Goal: Information Seeking & Learning: Find specific fact

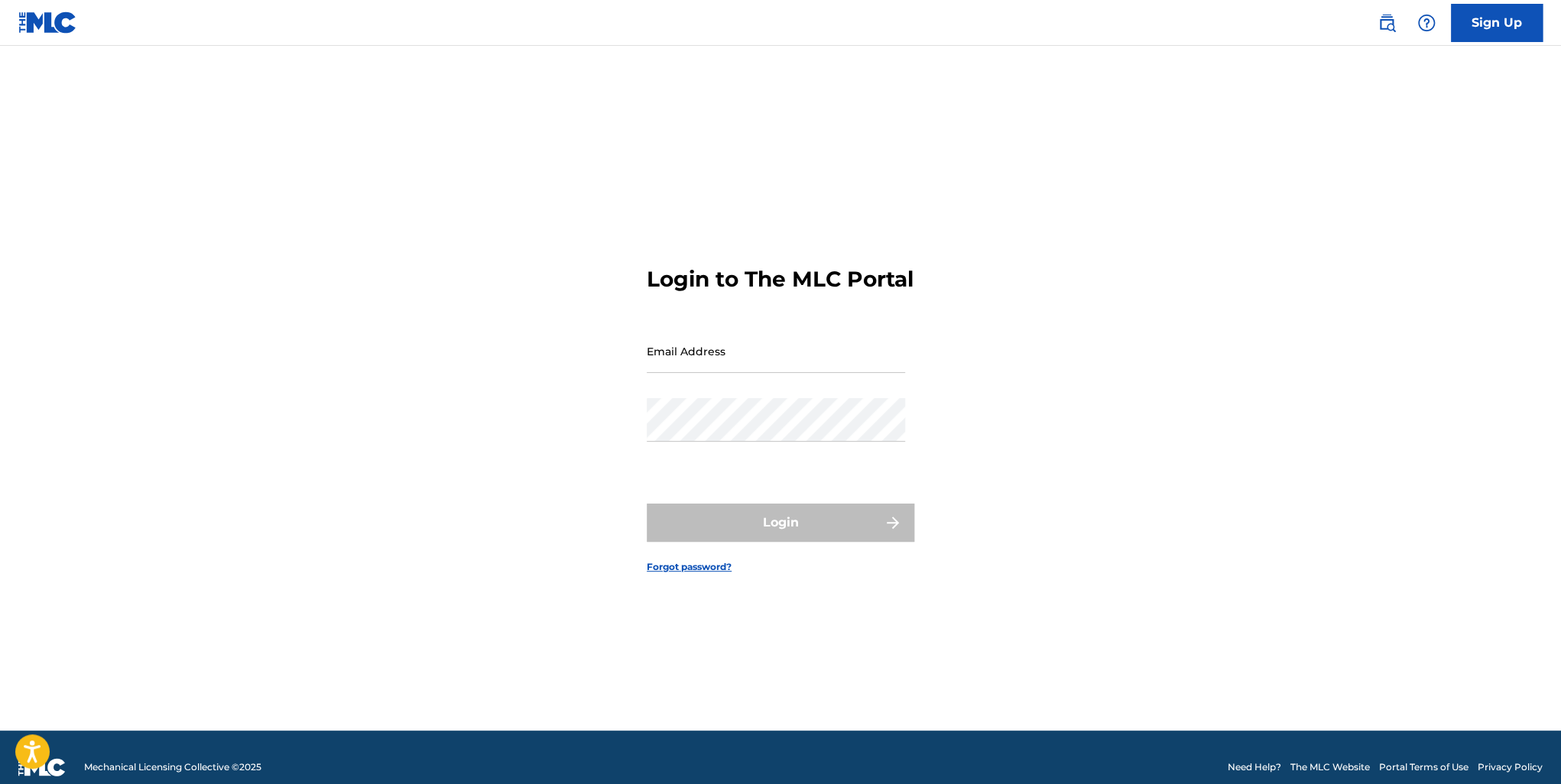
click at [793, 373] on input "Email Address" at bounding box center [775, 351] width 258 height 44
type input "[EMAIL_ADDRESS][DOMAIN_NAME]"
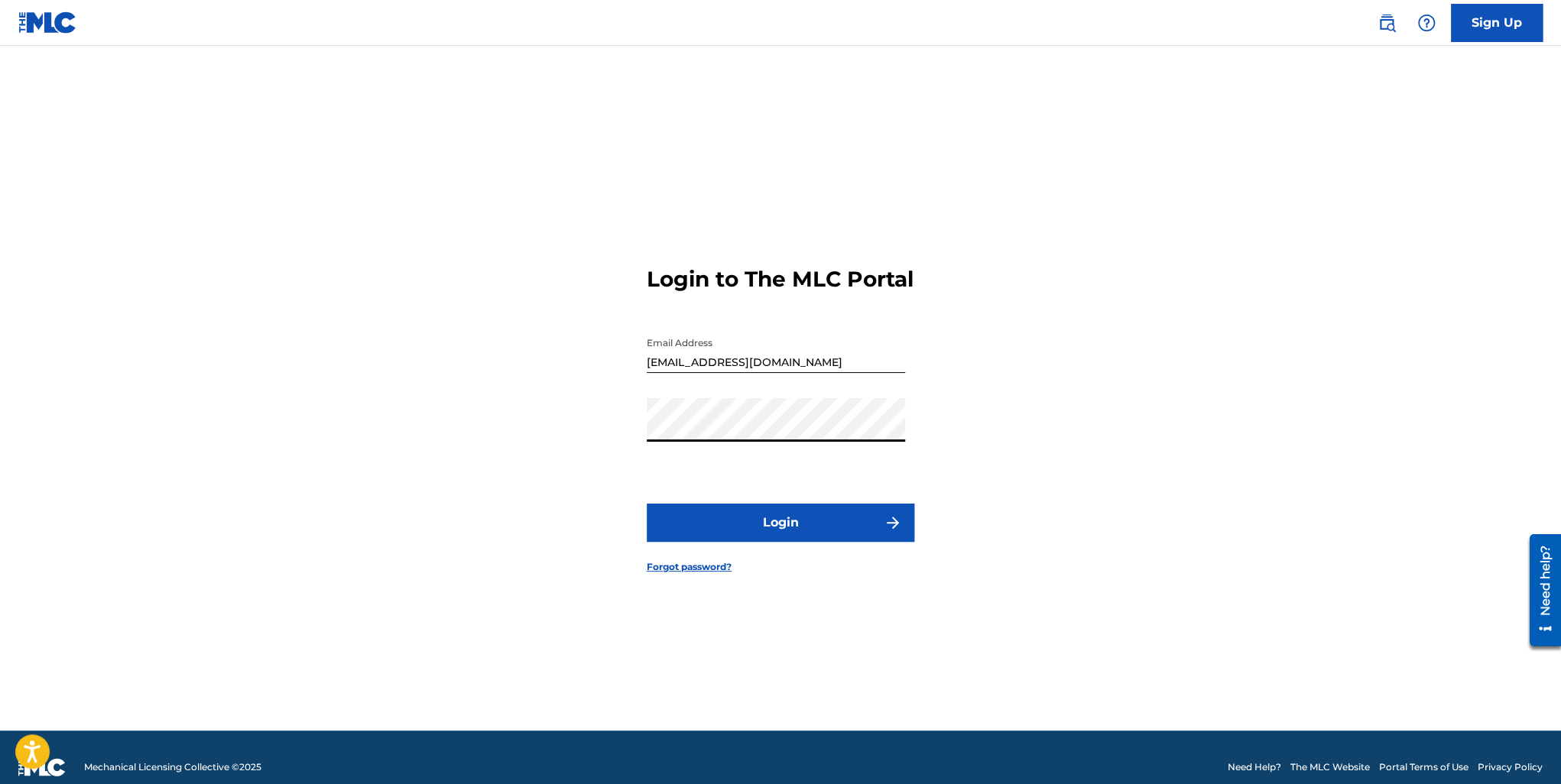
click at [772, 533] on button "Login" at bounding box center [780, 523] width 267 height 39
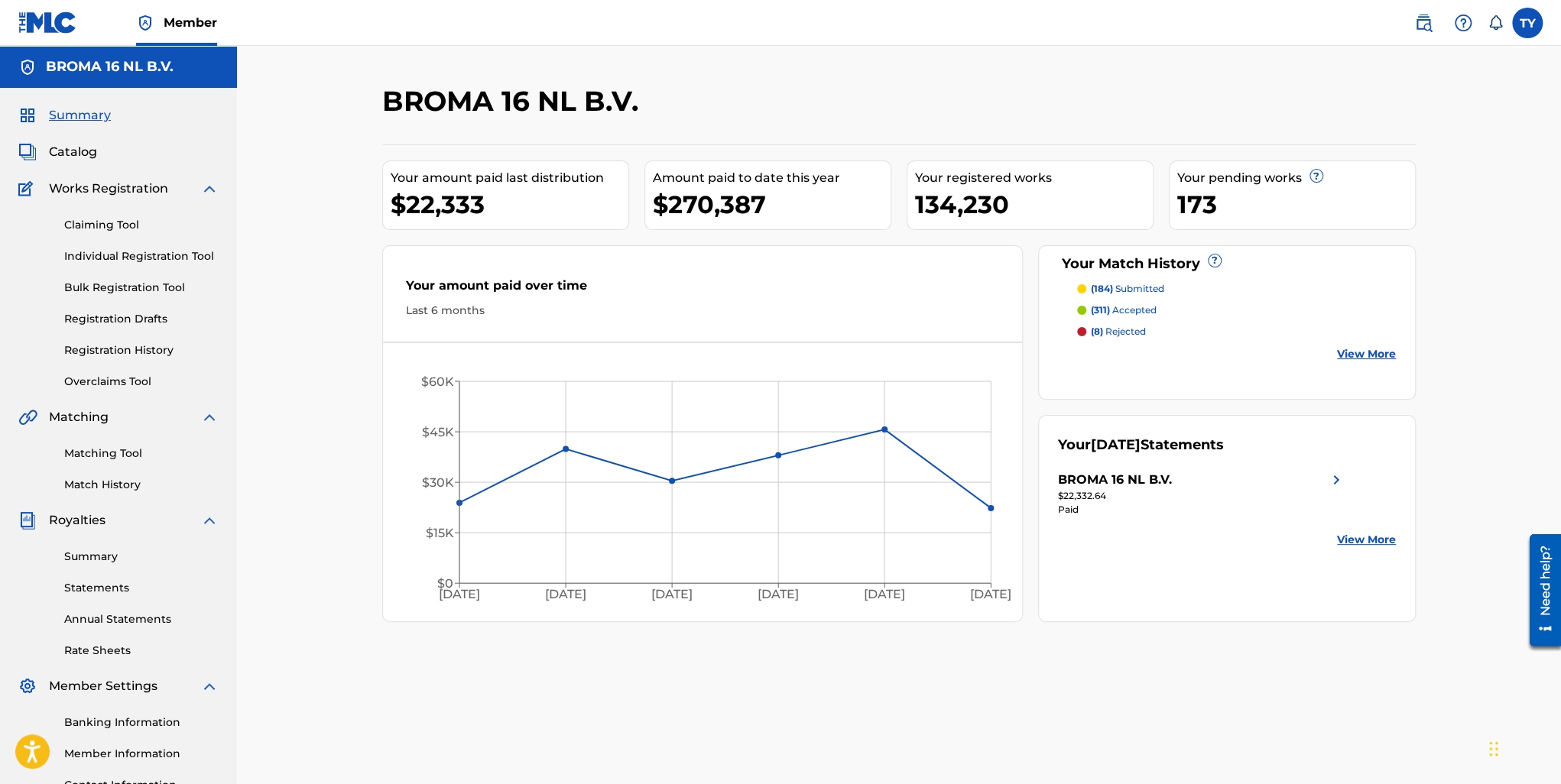
click at [1277, 485] on div "BROMA 16 NL B.V." at bounding box center [1202, 480] width 287 height 18
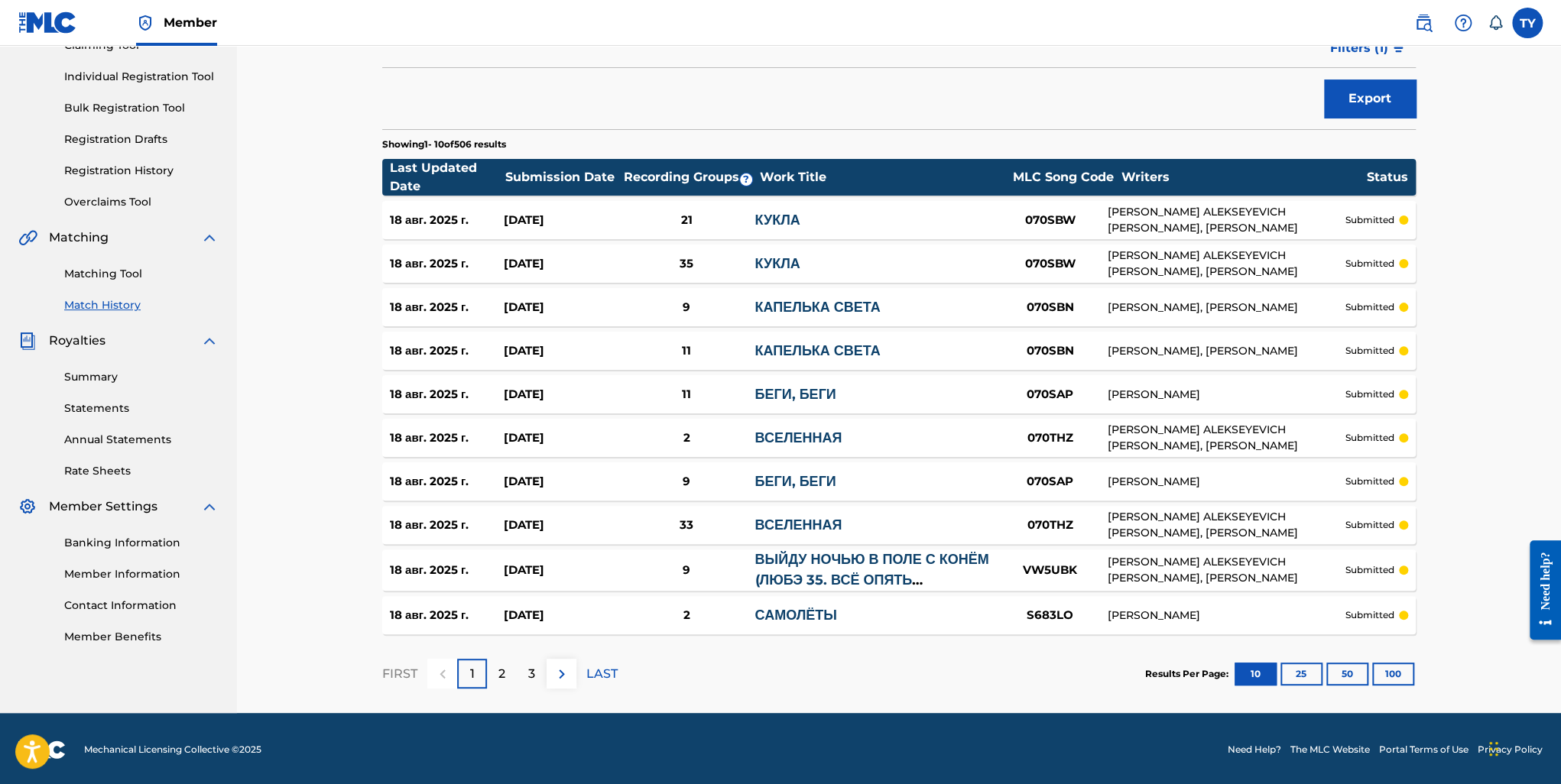
scroll to position [181, 0]
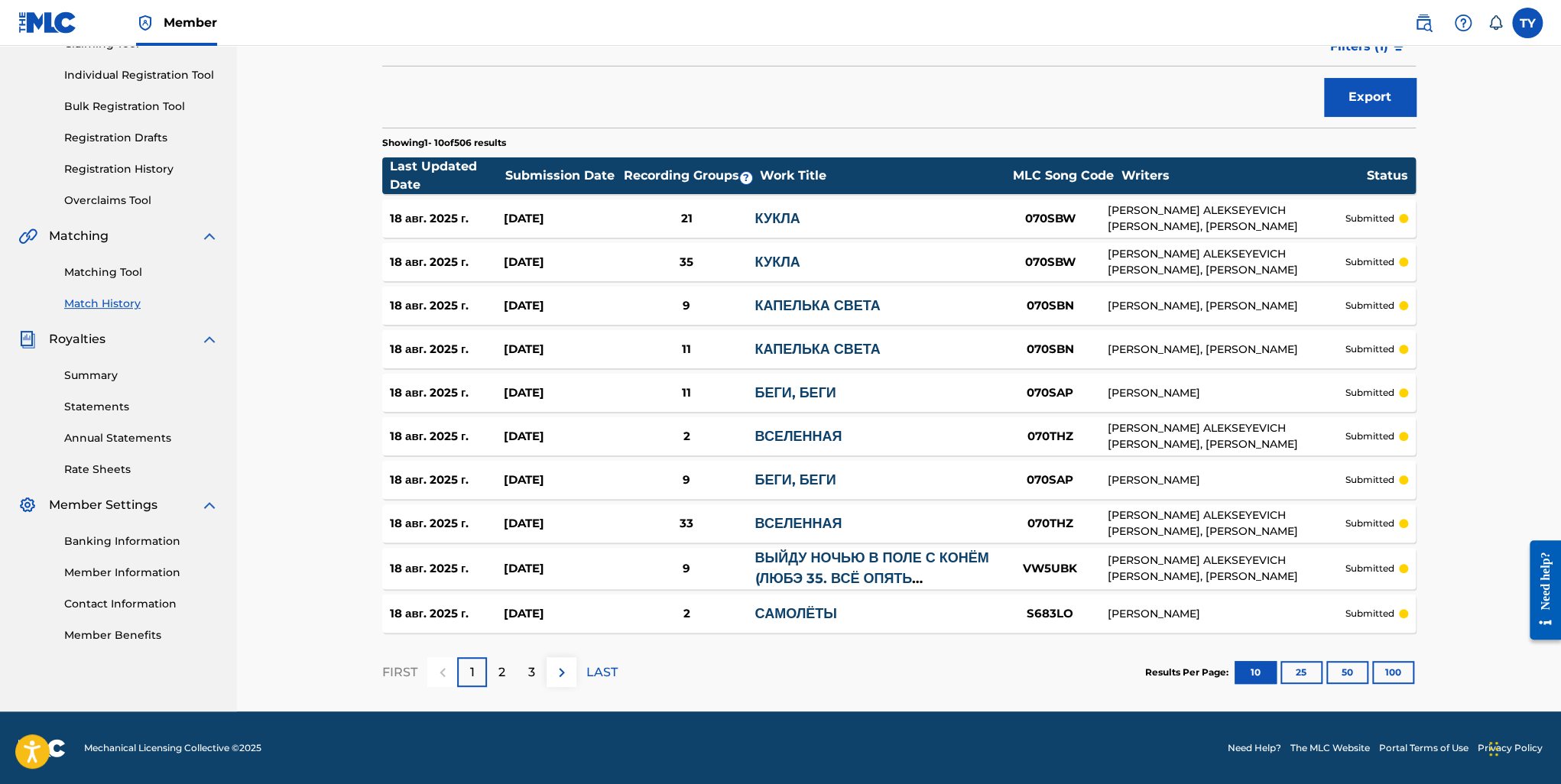
click at [1402, 674] on button "100" at bounding box center [1394, 673] width 42 height 23
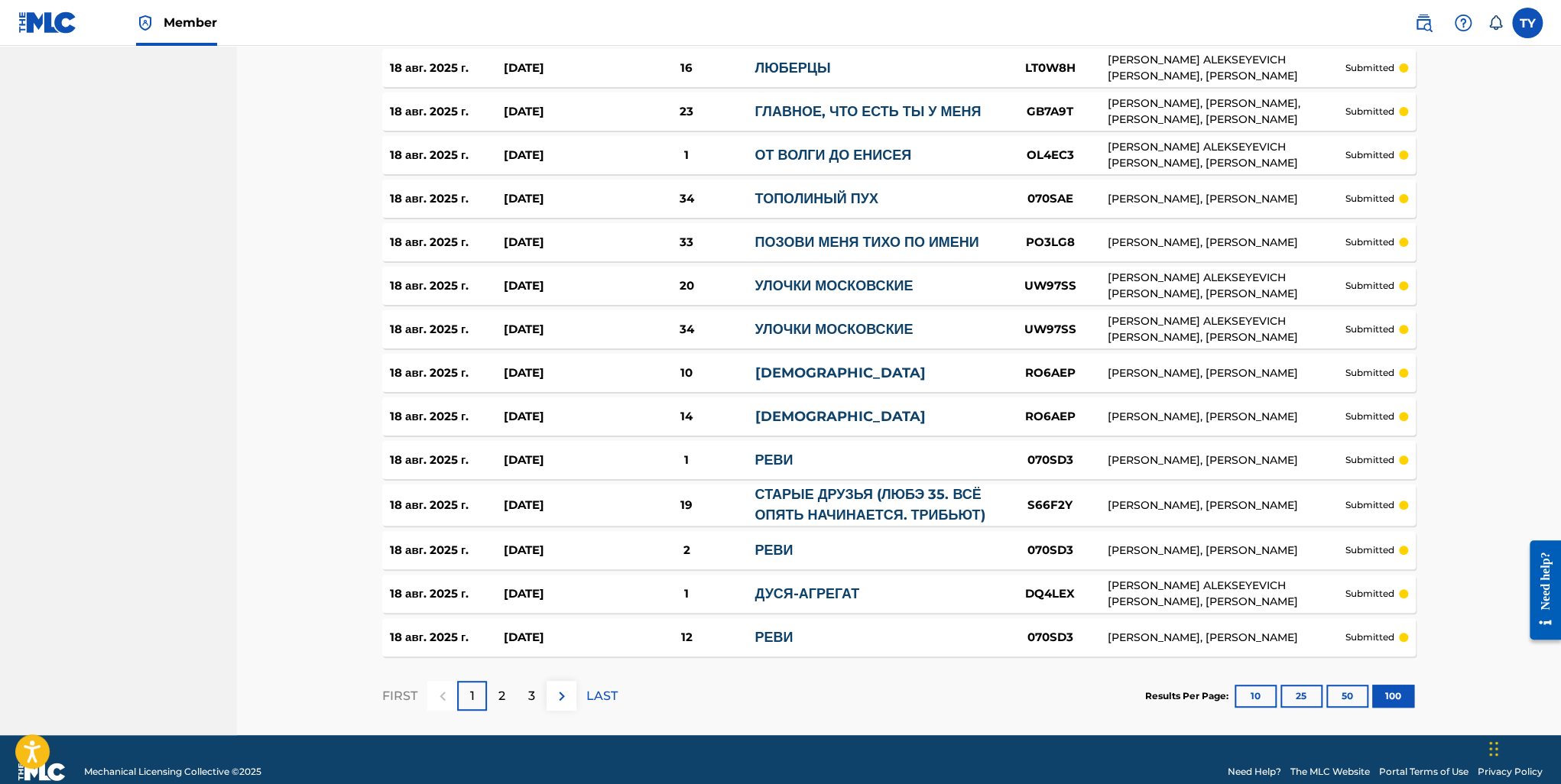
scroll to position [4168, 0]
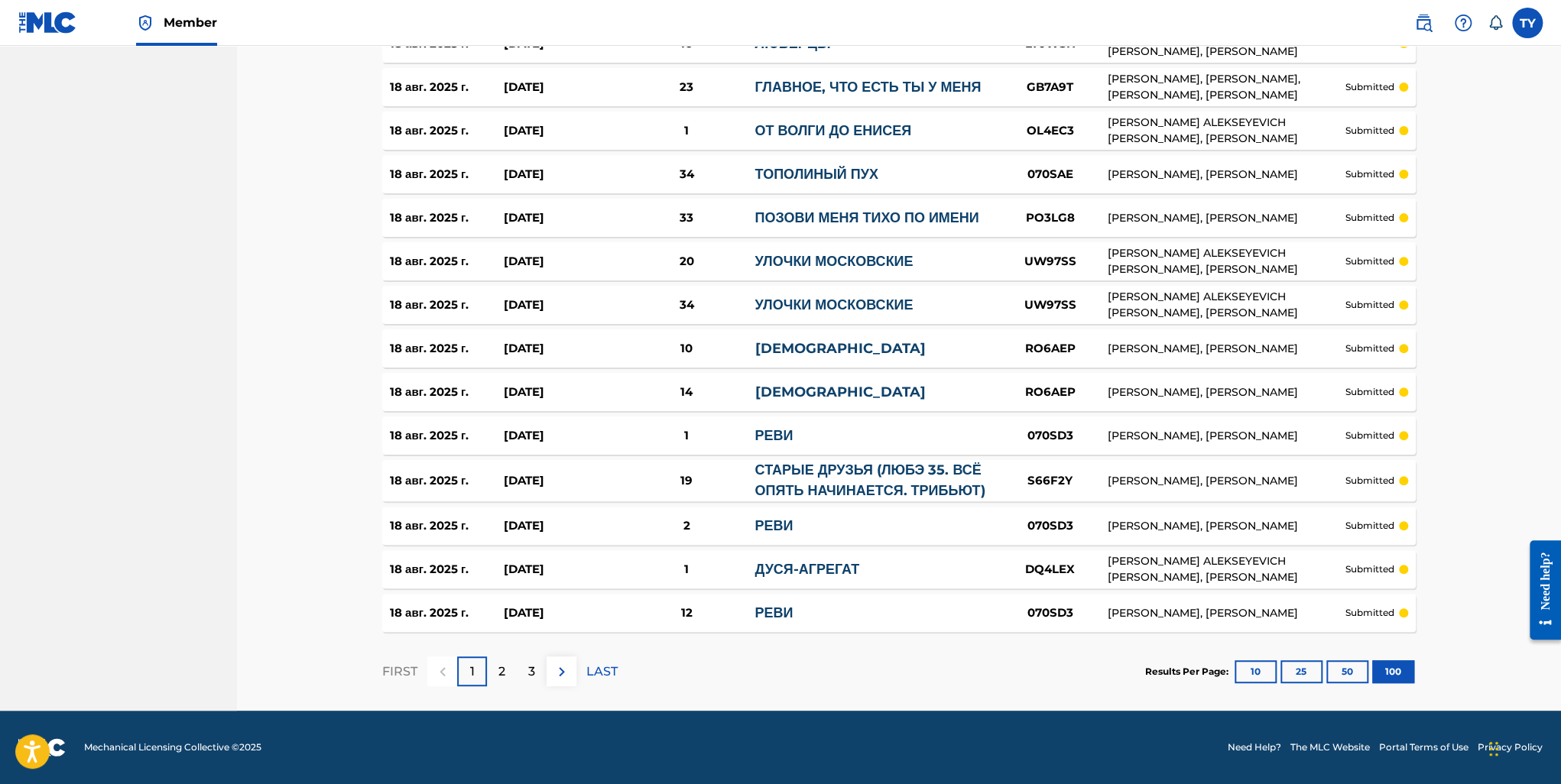
click at [498, 668] on p "2" at bounding box center [502, 672] width 7 height 18
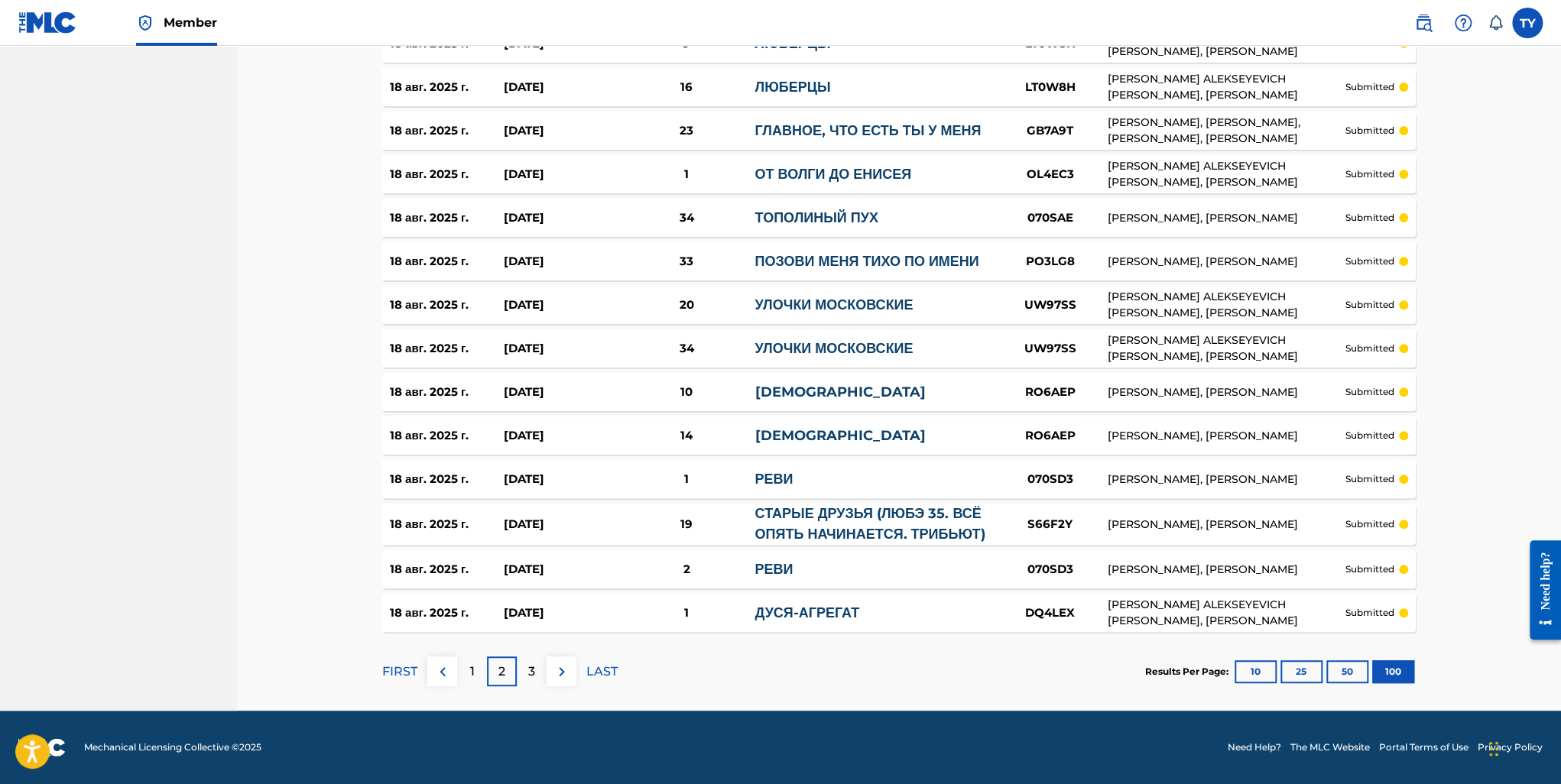
click at [537, 671] on div "3" at bounding box center [532, 672] width 30 height 30
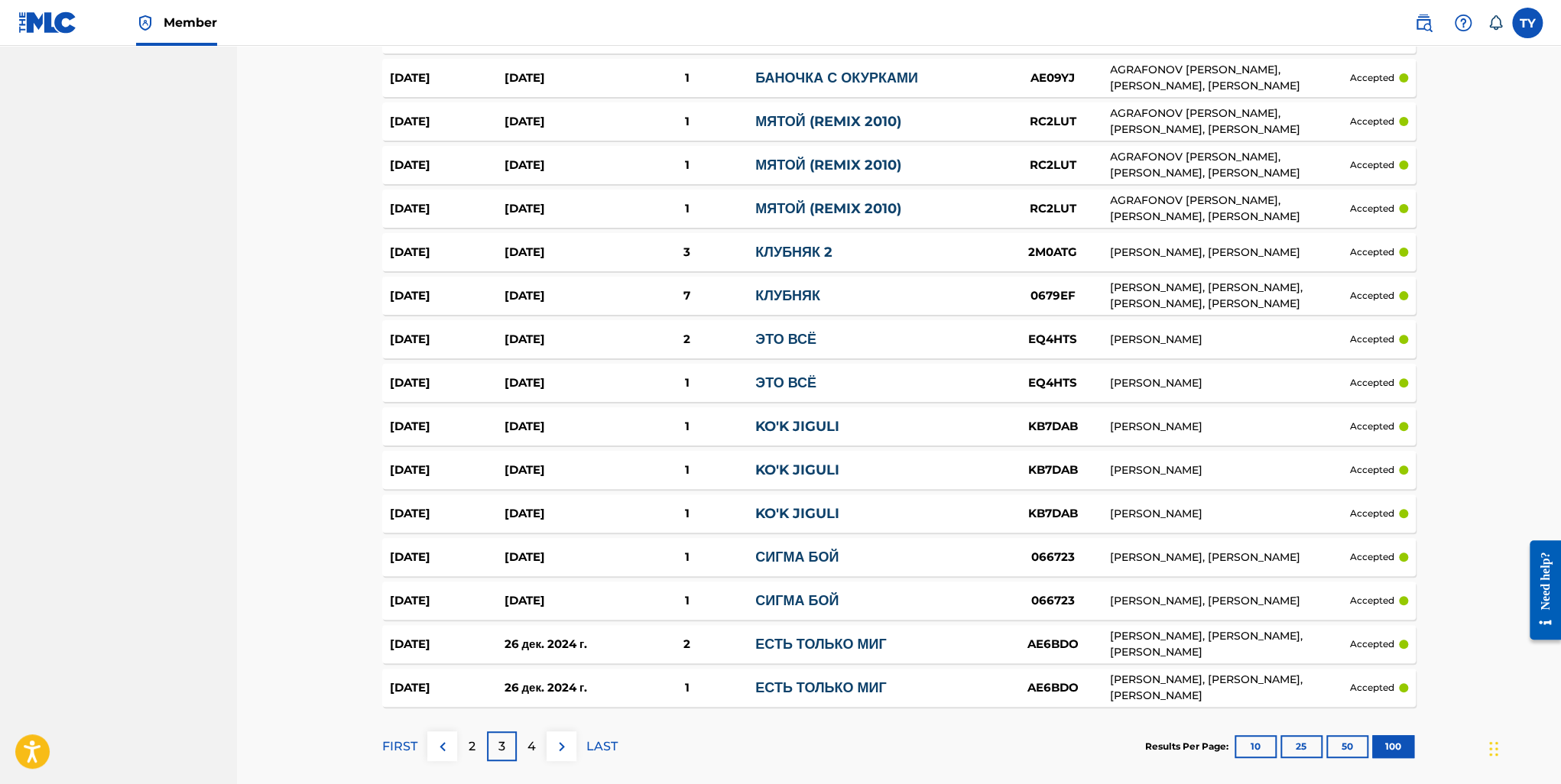
scroll to position [4128, 0]
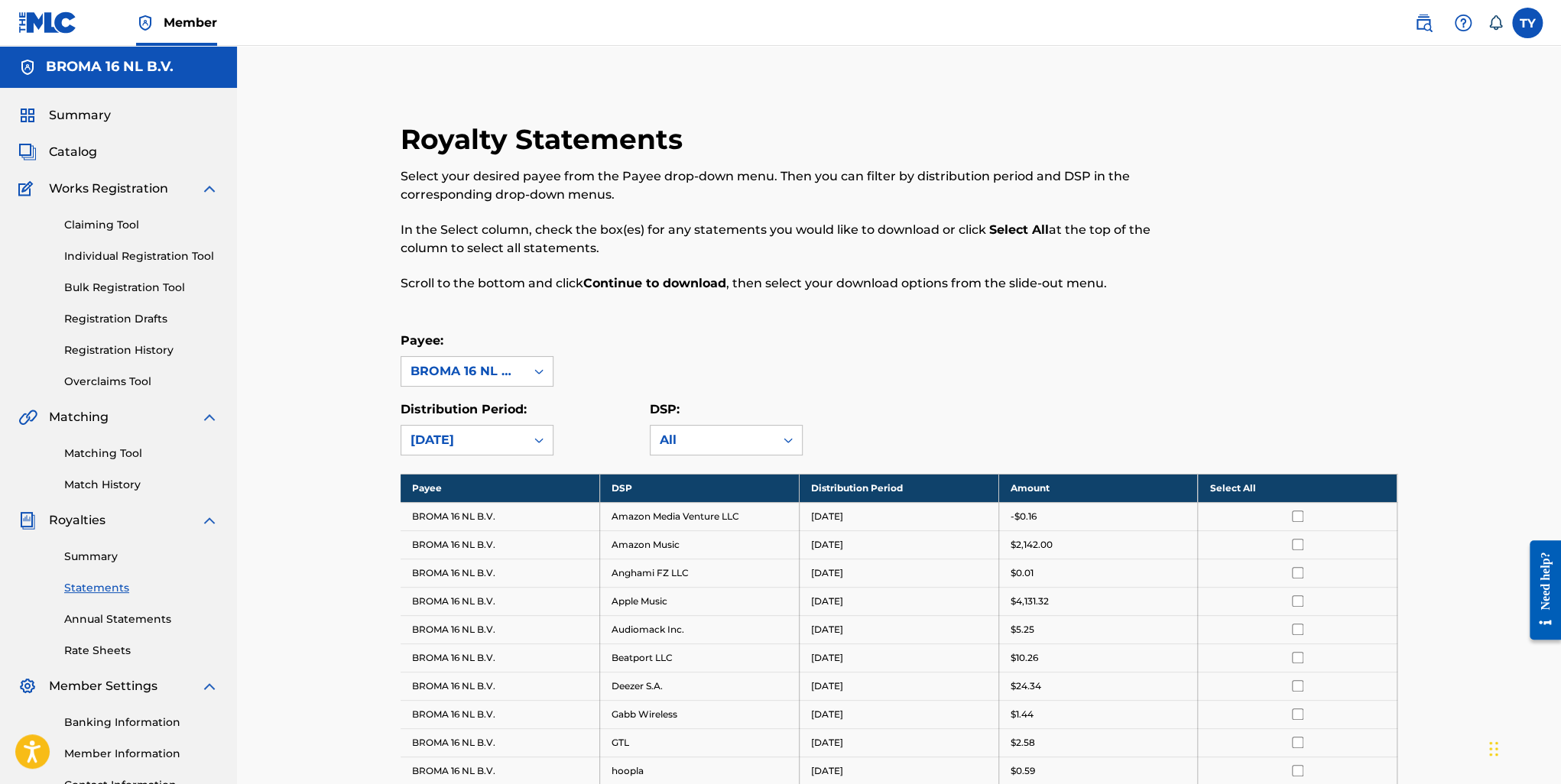
click at [107, 618] on link "Annual Statements" at bounding box center [141, 619] width 154 height 16
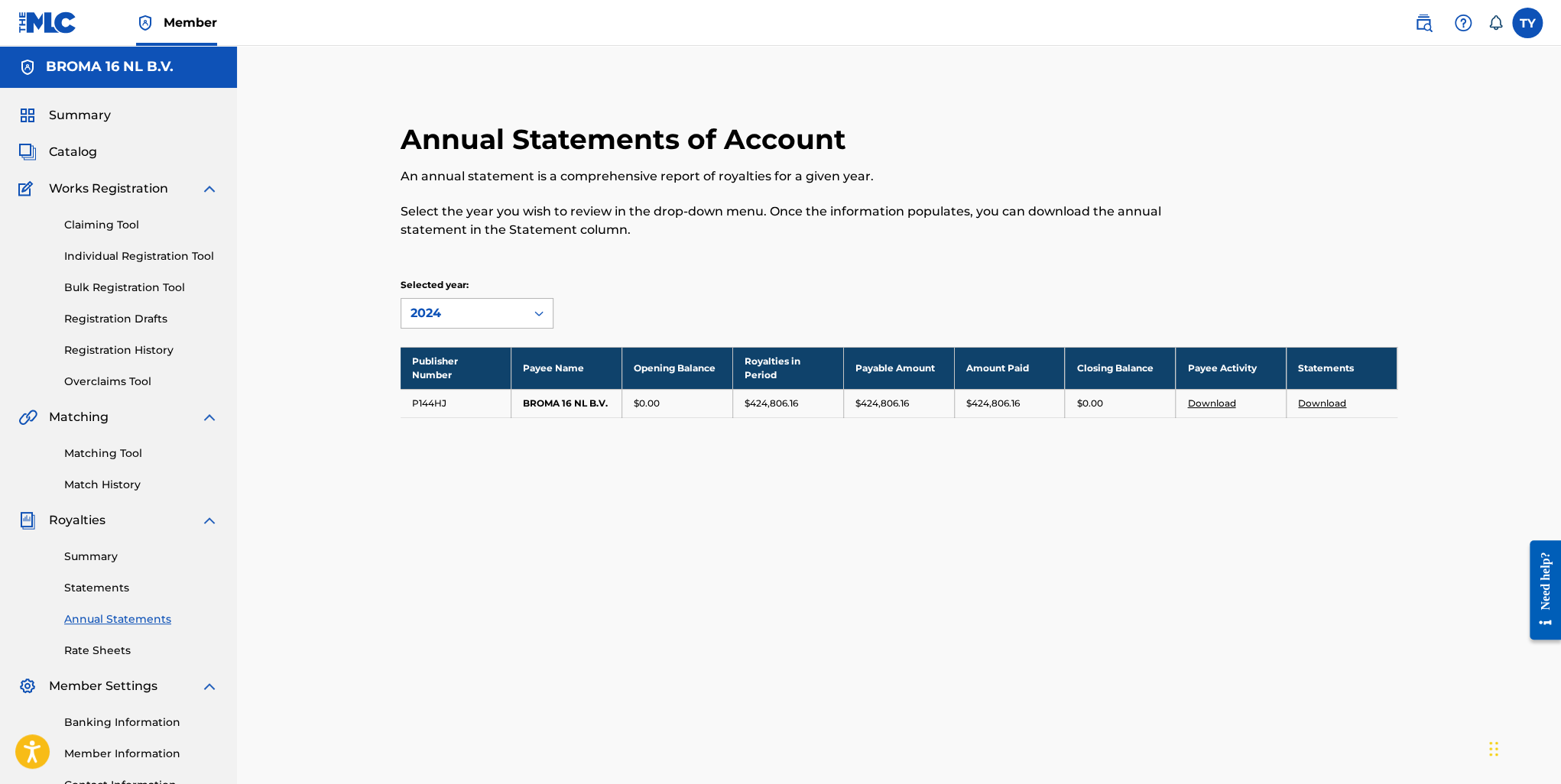
click at [444, 315] on div "2024" at bounding box center [463, 313] width 105 height 18
click at [443, 319] on div "2024" at bounding box center [463, 313] width 105 height 18
click at [101, 647] on link "Rate Sheets" at bounding box center [141, 651] width 154 height 16
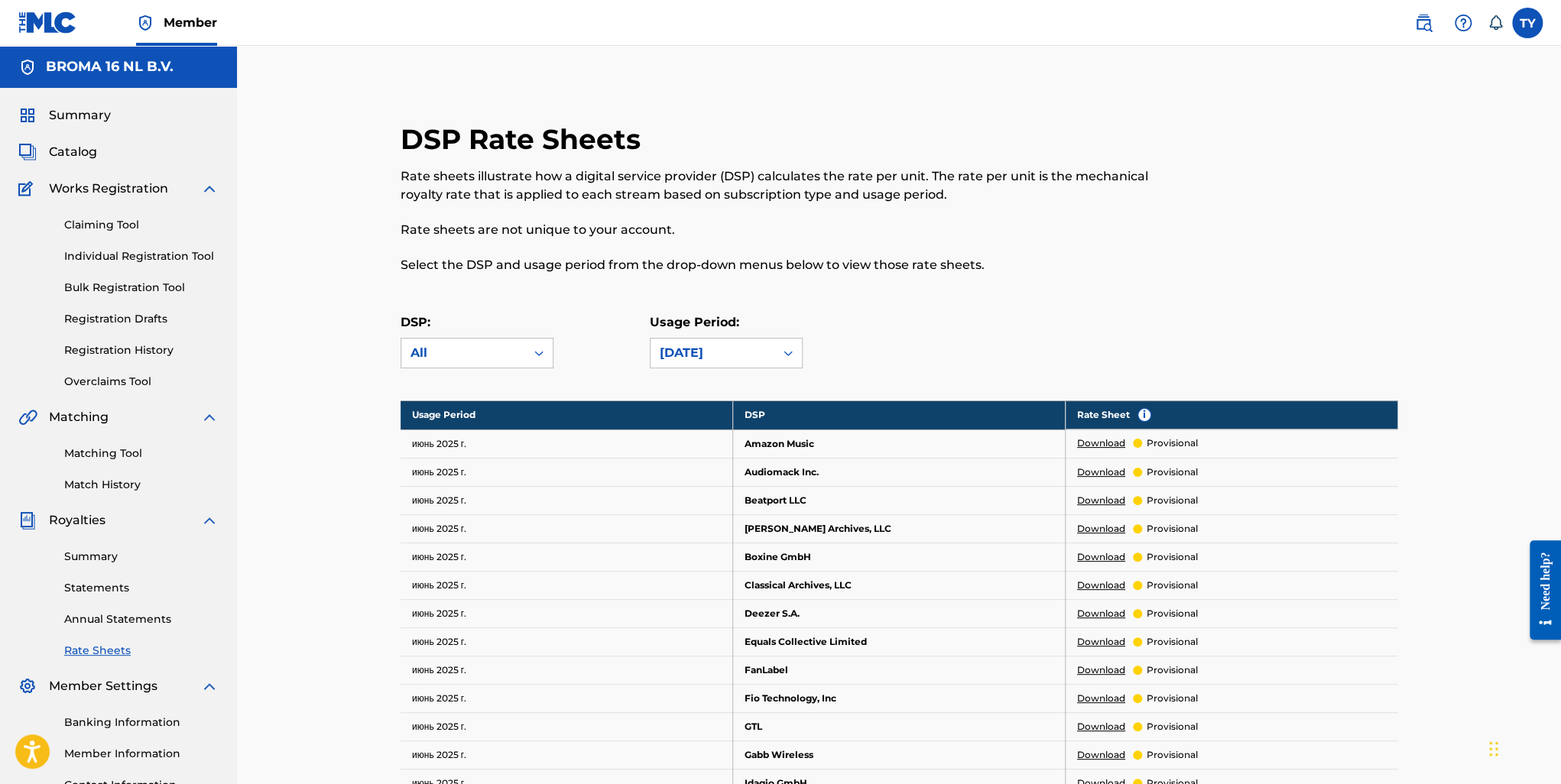
click at [117, 587] on link "Statements" at bounding box center [141, 588] width 154 height 16
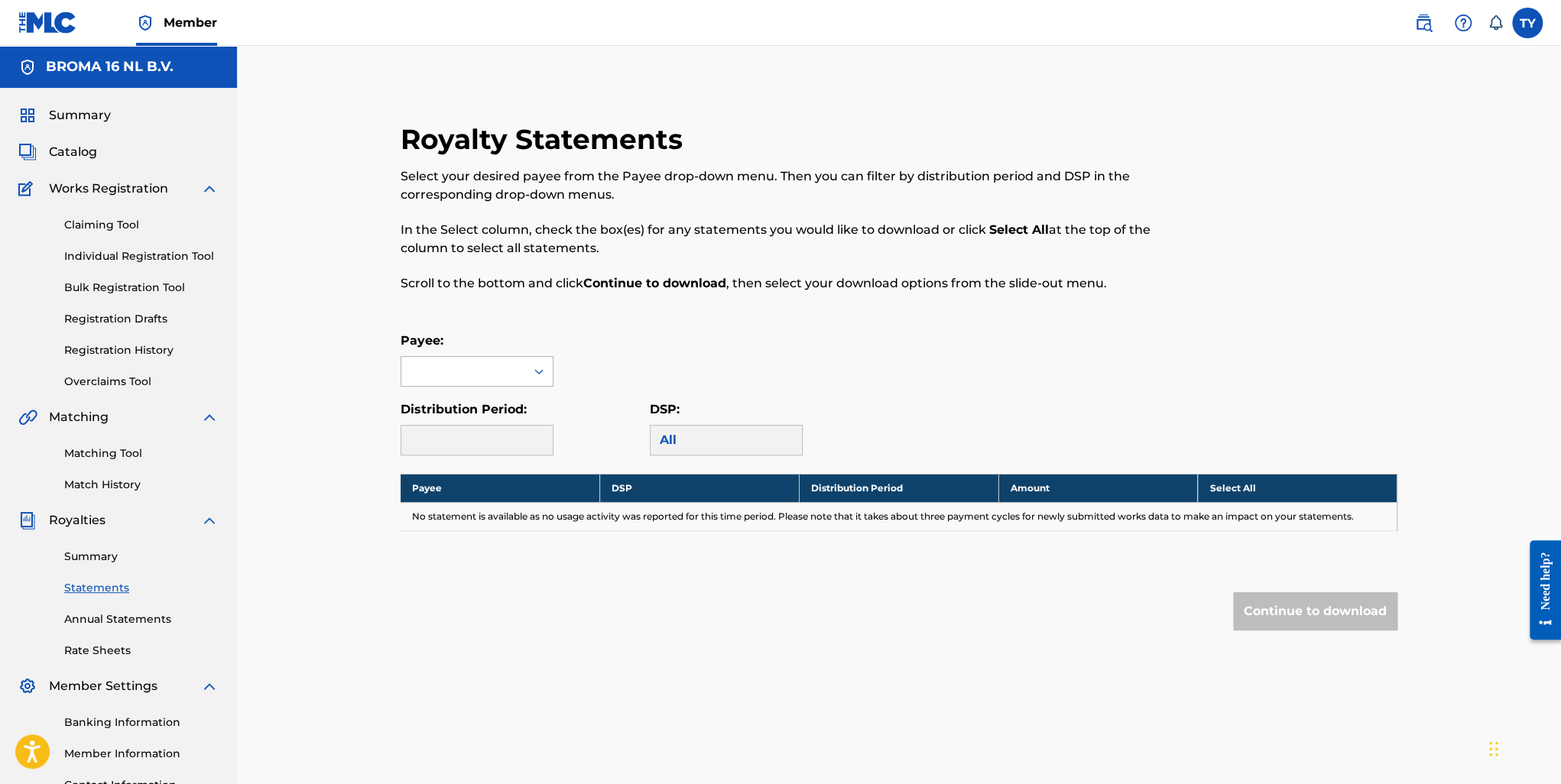
click at [510, 377] on div at bounding box center [463, 371] width 124 height 29
click at [501, 411] on div "BROMA 16 NL B.V." at bounding box center [477, 406] width 152 height 39
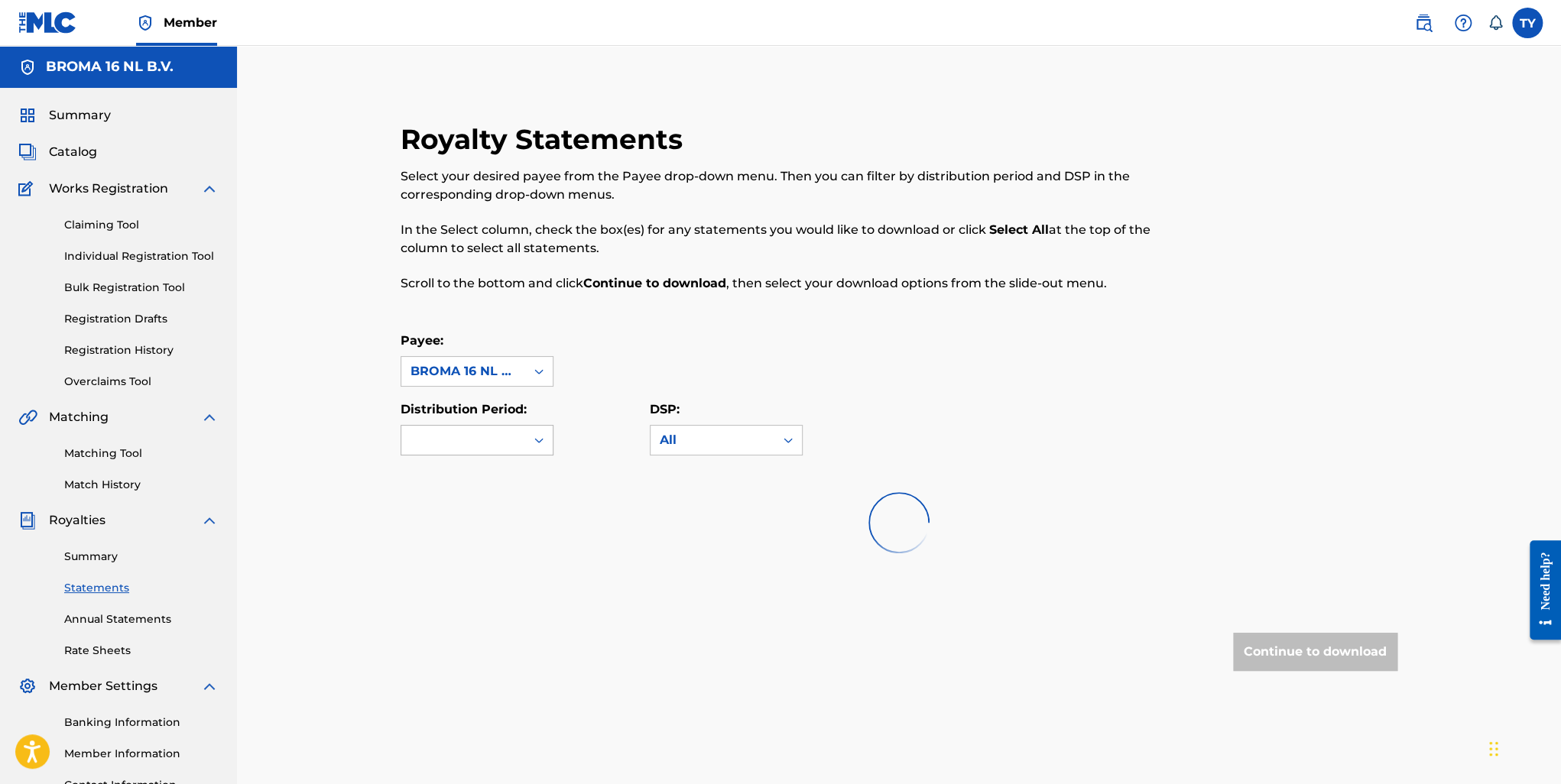
click at [539, 437] on icon at bounding box center [539, 440] width 15 height 15
click at [511, 466] on div "August 2025" at bounding box center [477, 475] width 152 height 39
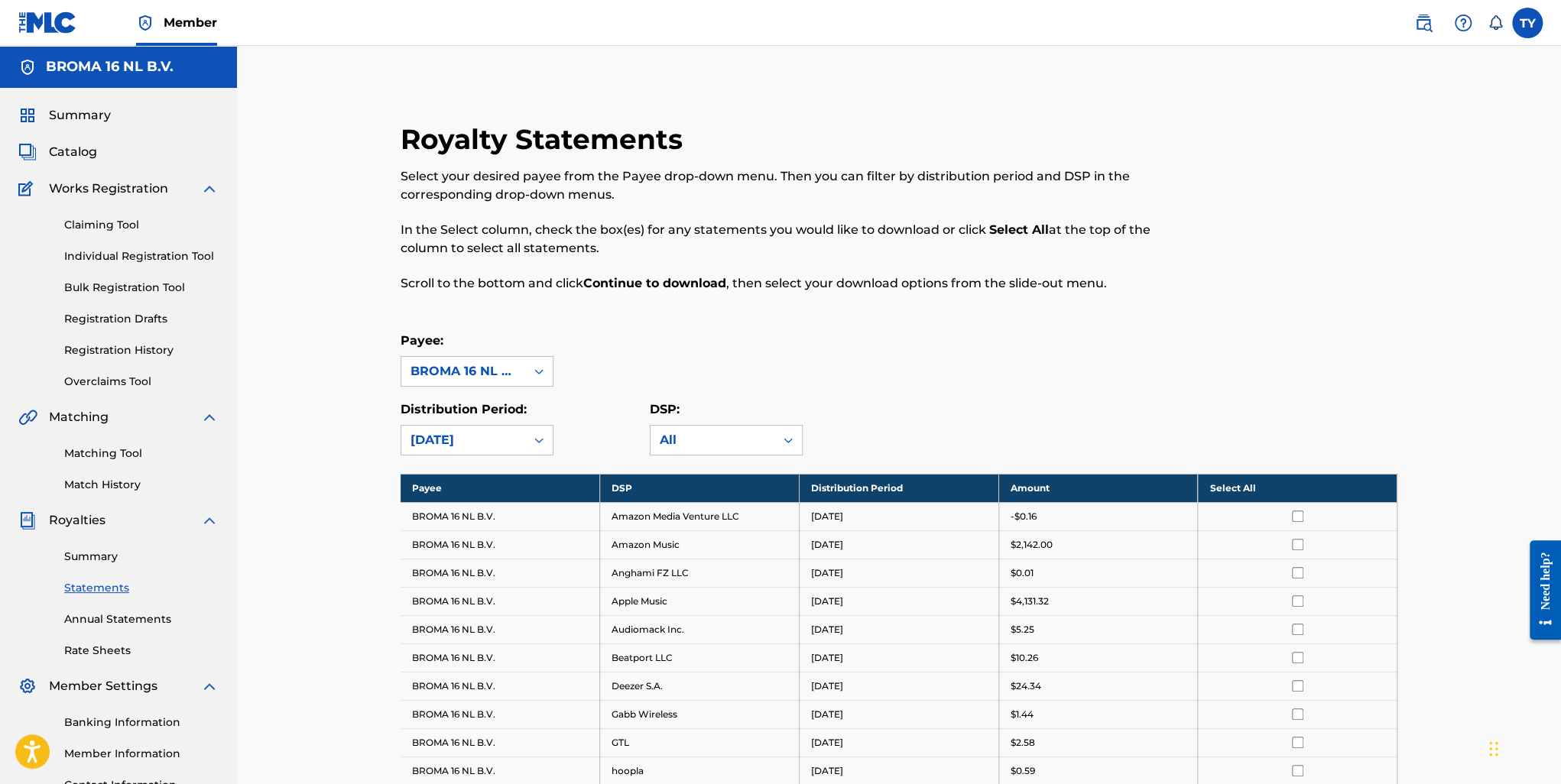
click at [511, 441] on div "August 2025" at bounding box center [463, 440] width 105 height 18
click at [477, 513] on div "July 2025" at bounding box center [477, 513] width 152 height 39
click at [941, 399] on div "Payee: BROMA 16 NL B.V. Distribution Period: July 2025 DSP: All" at bounding box center [899, 393] width 997 height 124
click at [69, 565] on div "Summary Statements Annual Statements Rate Sheets" at bounding box center [118, 594] width 201 height 129
click at [99, 560] on link "Summary" at bounding box center [141, 557] width 154 height 16
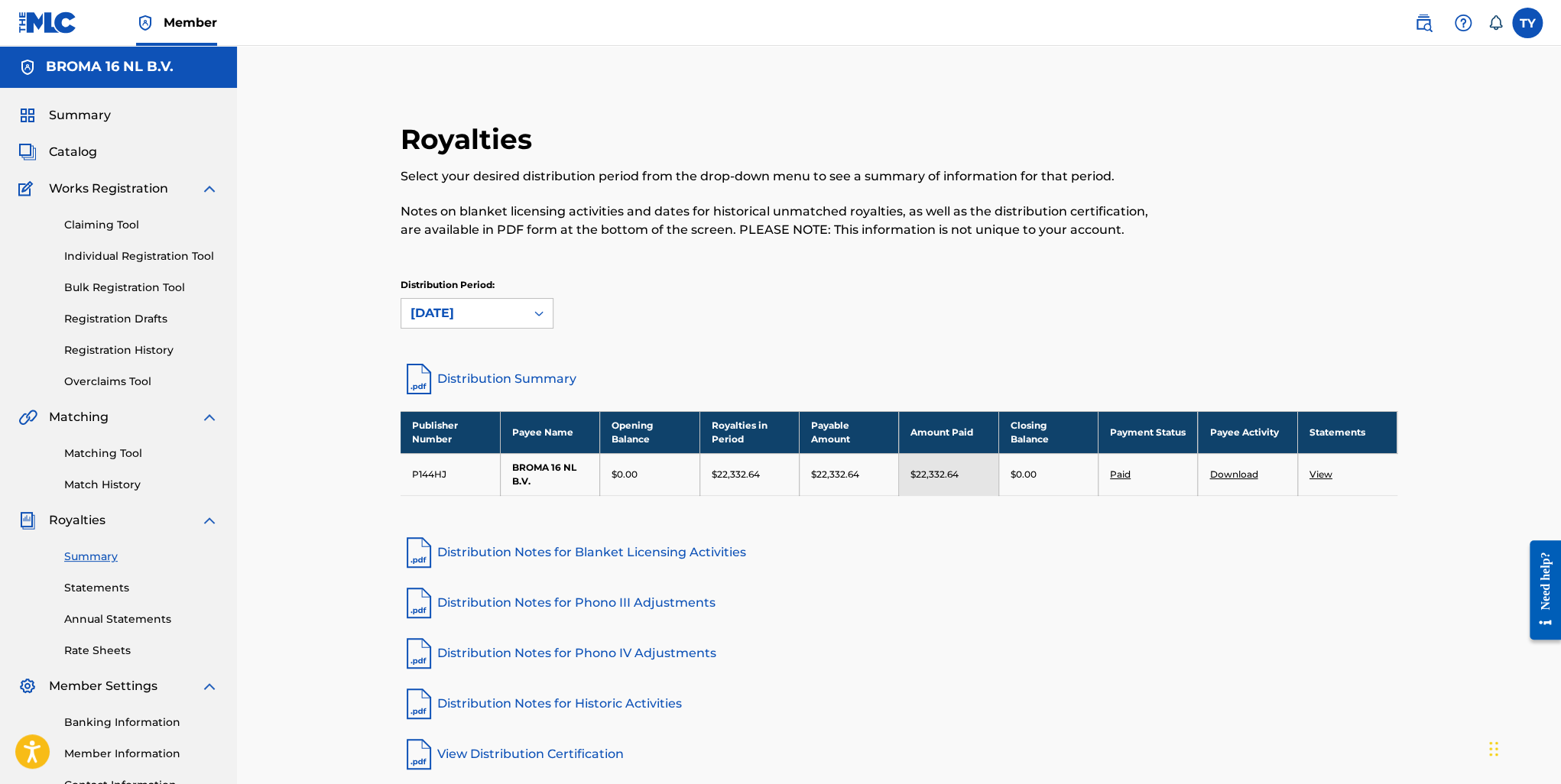
click at [538, 378] on link "Distribution Summary" at bounding box center [899, 379] width 997 height 37
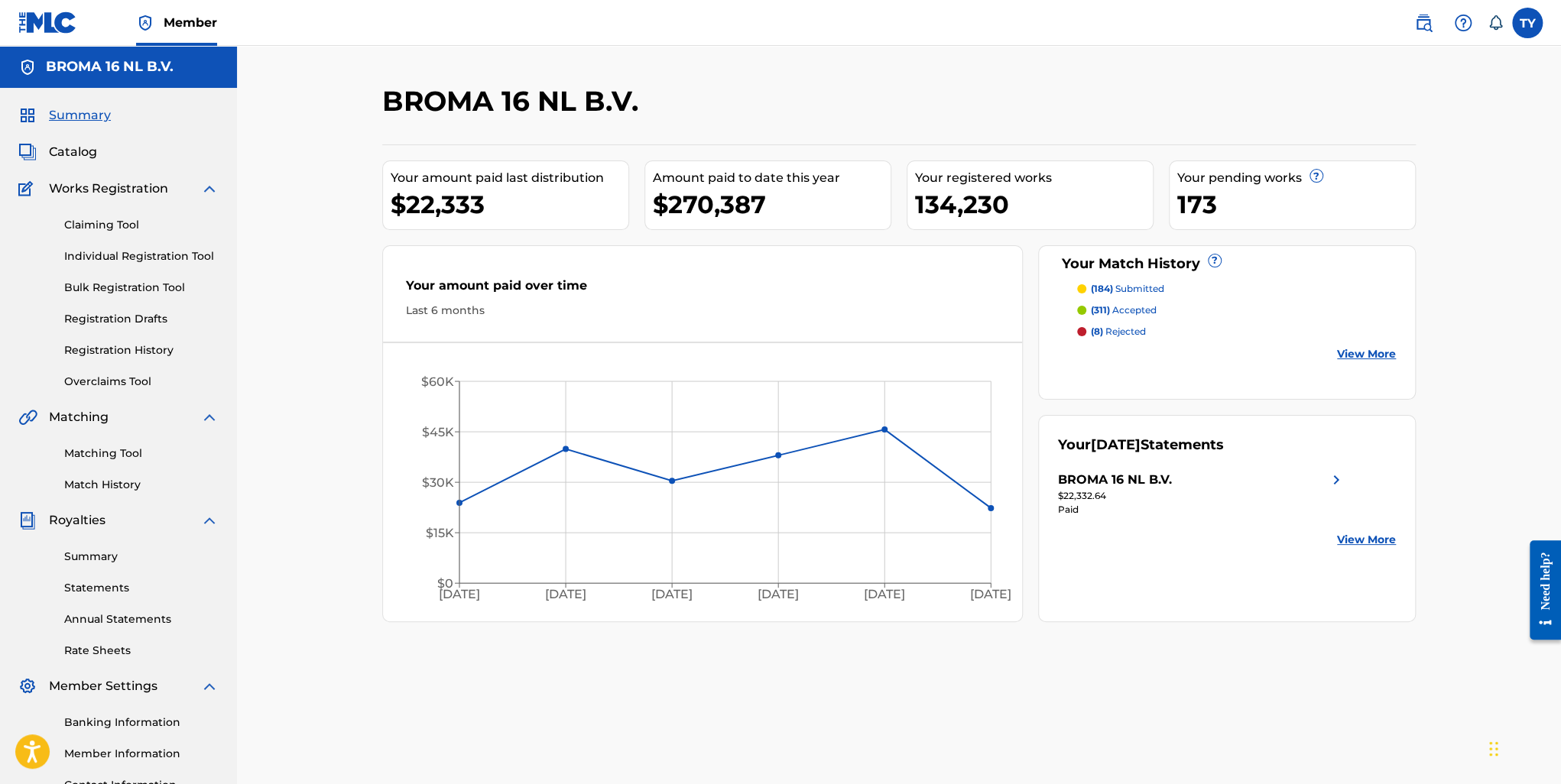
click at [67, 141] on div "Summary Catalog Works Registration Claiming Tool Individual Registration Tool B…" at bounding box center [118, 465] width 237 height 755
click at [70, 152] on span "Catalog" at bounding box center [73, 152] width 48 height 18
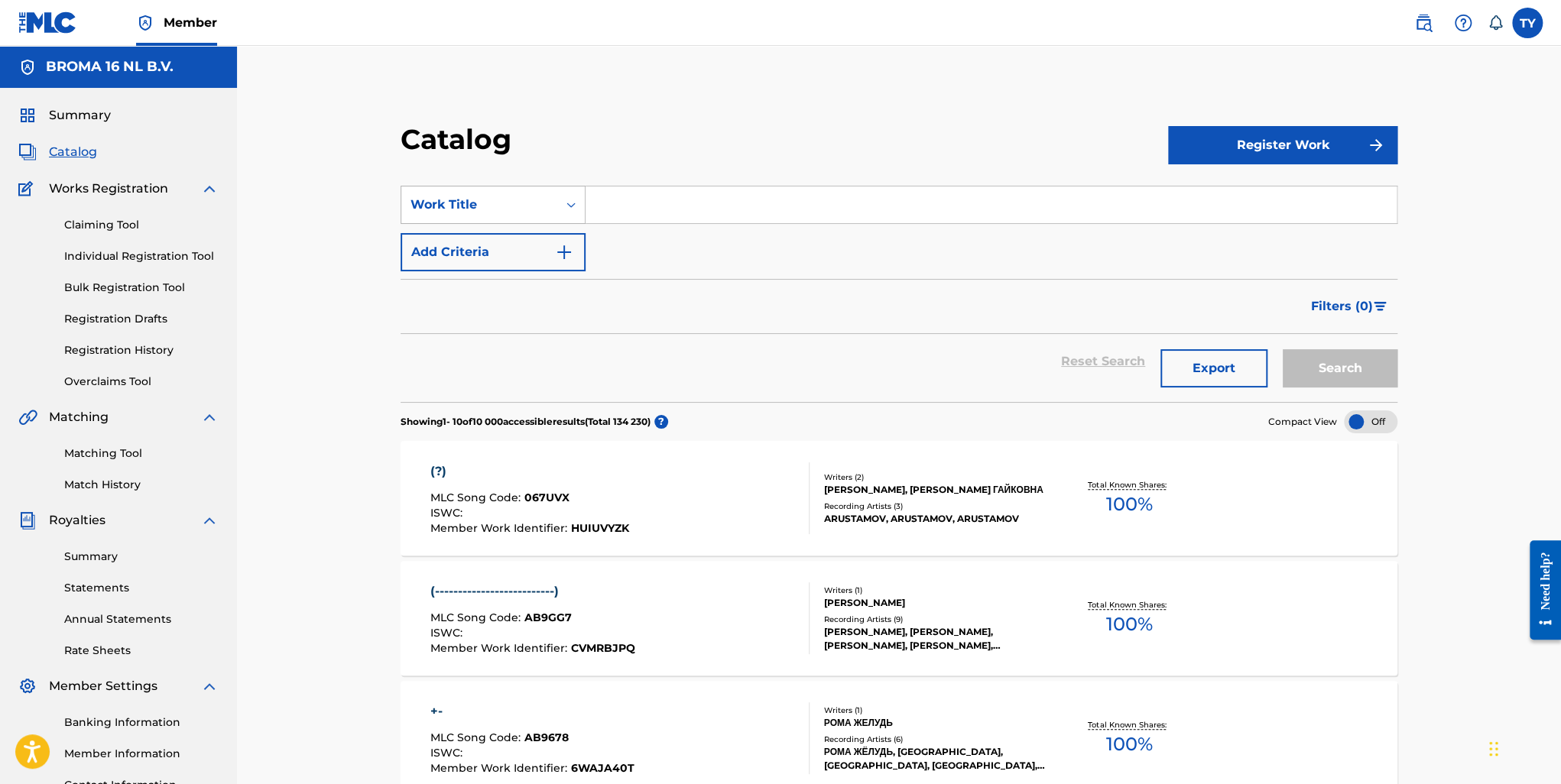
click at [519, 213] on div "Work Title" at bounding box center [479, 204] width 138 height 18
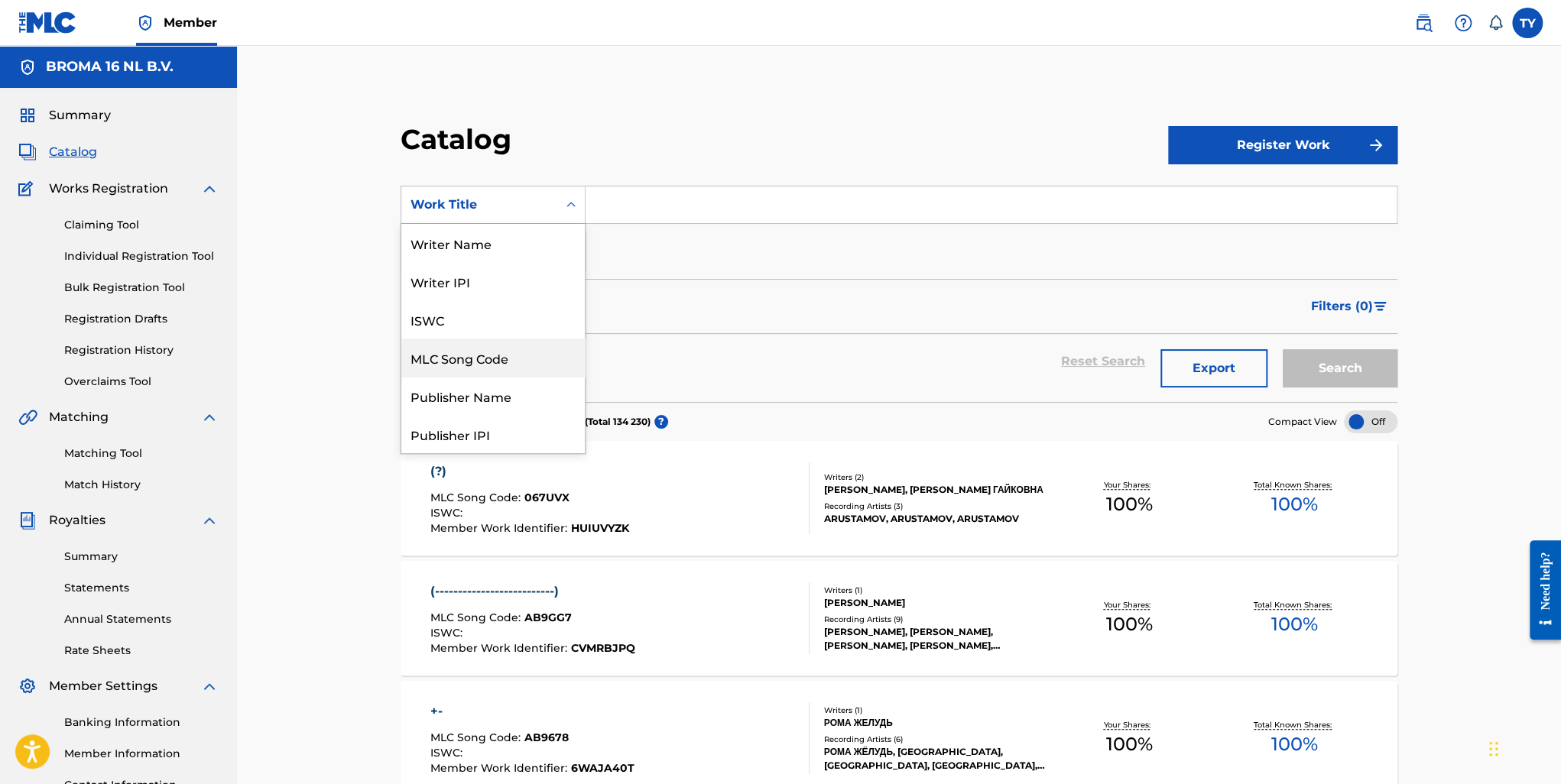
click at [508, 364] on div "MLC Song Code" at bounding box center [492, 358] width 183 height 39
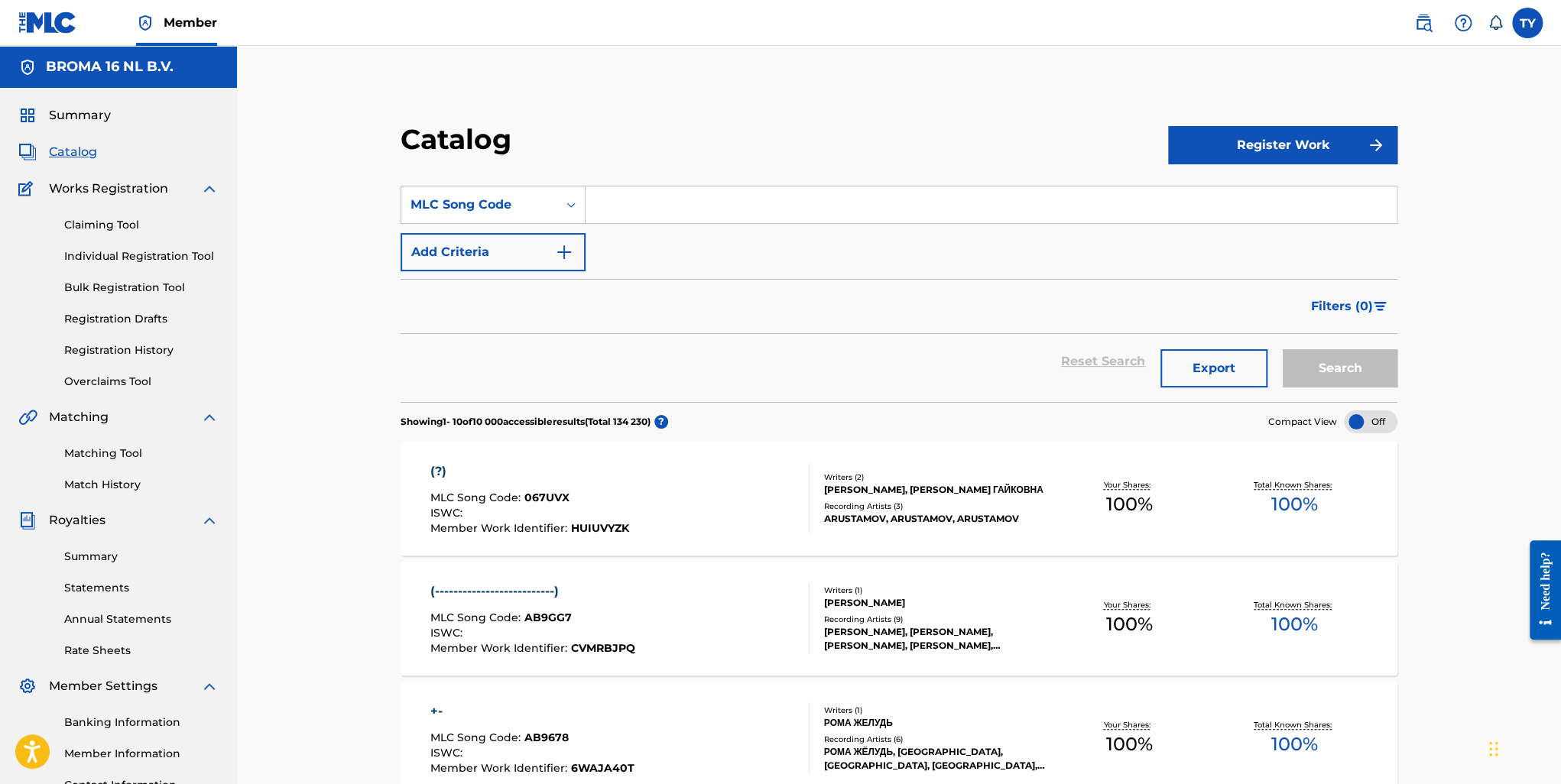
click at [690, 201] on input "Search Form" at bounding box center [992, 205] width 811 height 37
paste input "#RaveRevival"
type input "#RaveRevival"
paste input "066723"
click at [1367, 377] on button "Search" at bounding box center [1339, 369] width 115 height 39
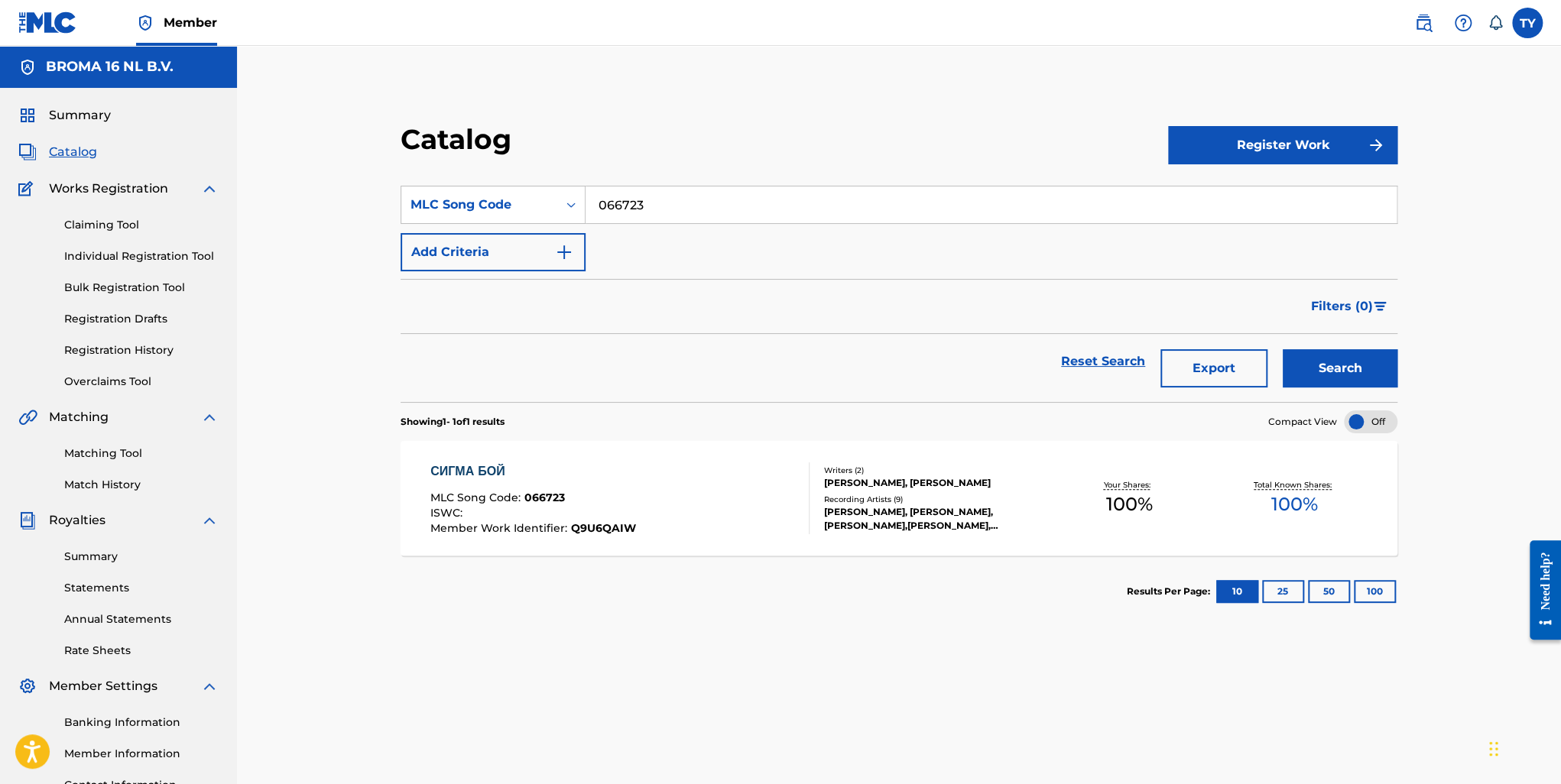
click at [618, 196] on input "066723" at bounding box center [992, 205] width 811 height 37
paste input "S67N9H"
click at [1315, 362] on button "Search" at bounding box center [1339, 369] width 115 height 39
click at [622, 208] on input "S67N9H" at bounding box center [992, 205] width 811 height 37
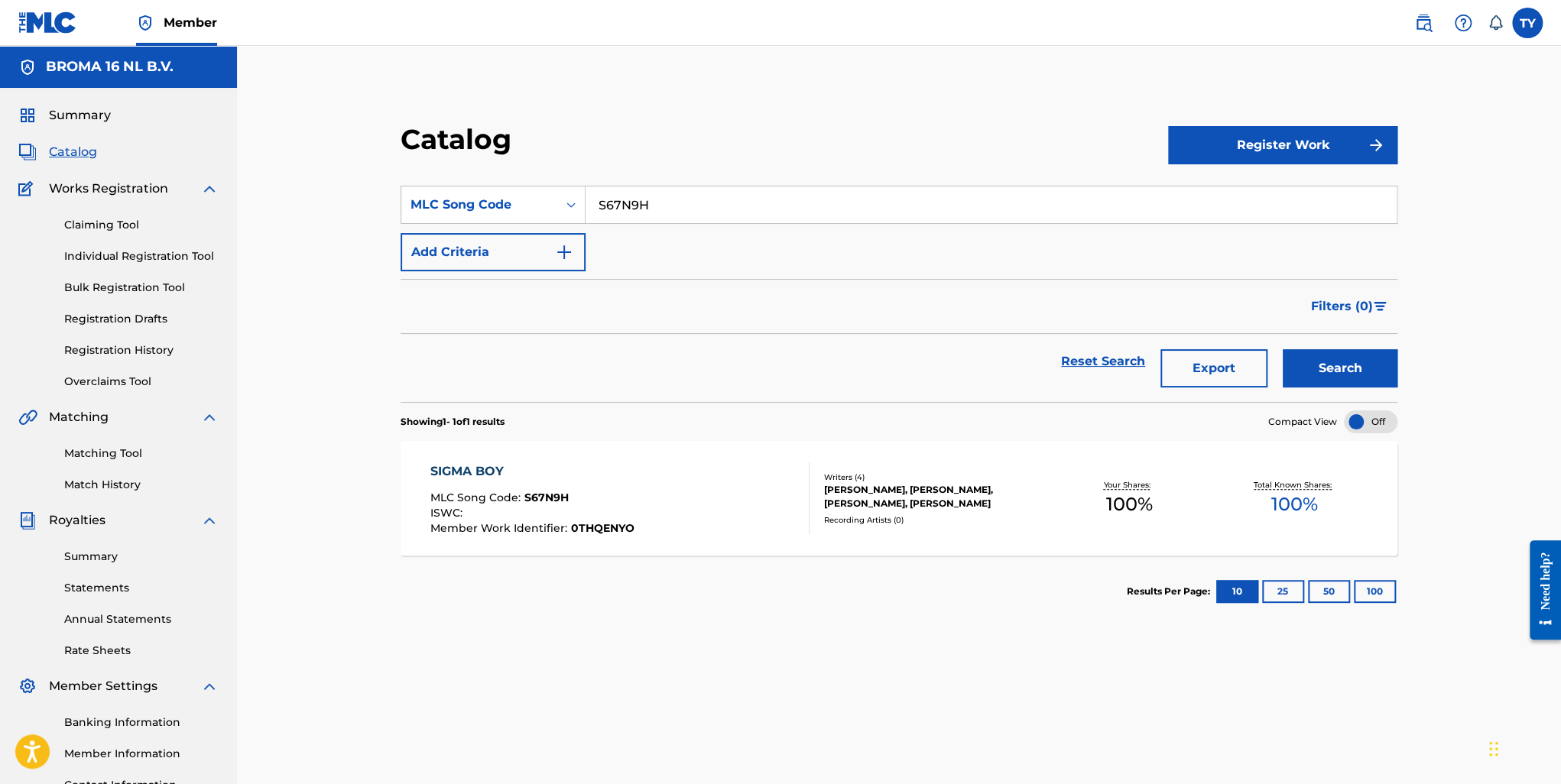
click at [622, 208] on input "S67N9H" at bounding box center [992, 205] width 811 height 37
paste input "AD5T2E"
click at [1343, 356] on button "Search" at bounding box center [1339, 369] width 115 height 39
click at [465, 474] on div "КАПИБАРА" at bounding box center [534, 471] width 209 height 18
click at [927, 217] on input "AD5T2E" at bounding box center [992, 205] width 811 height 37
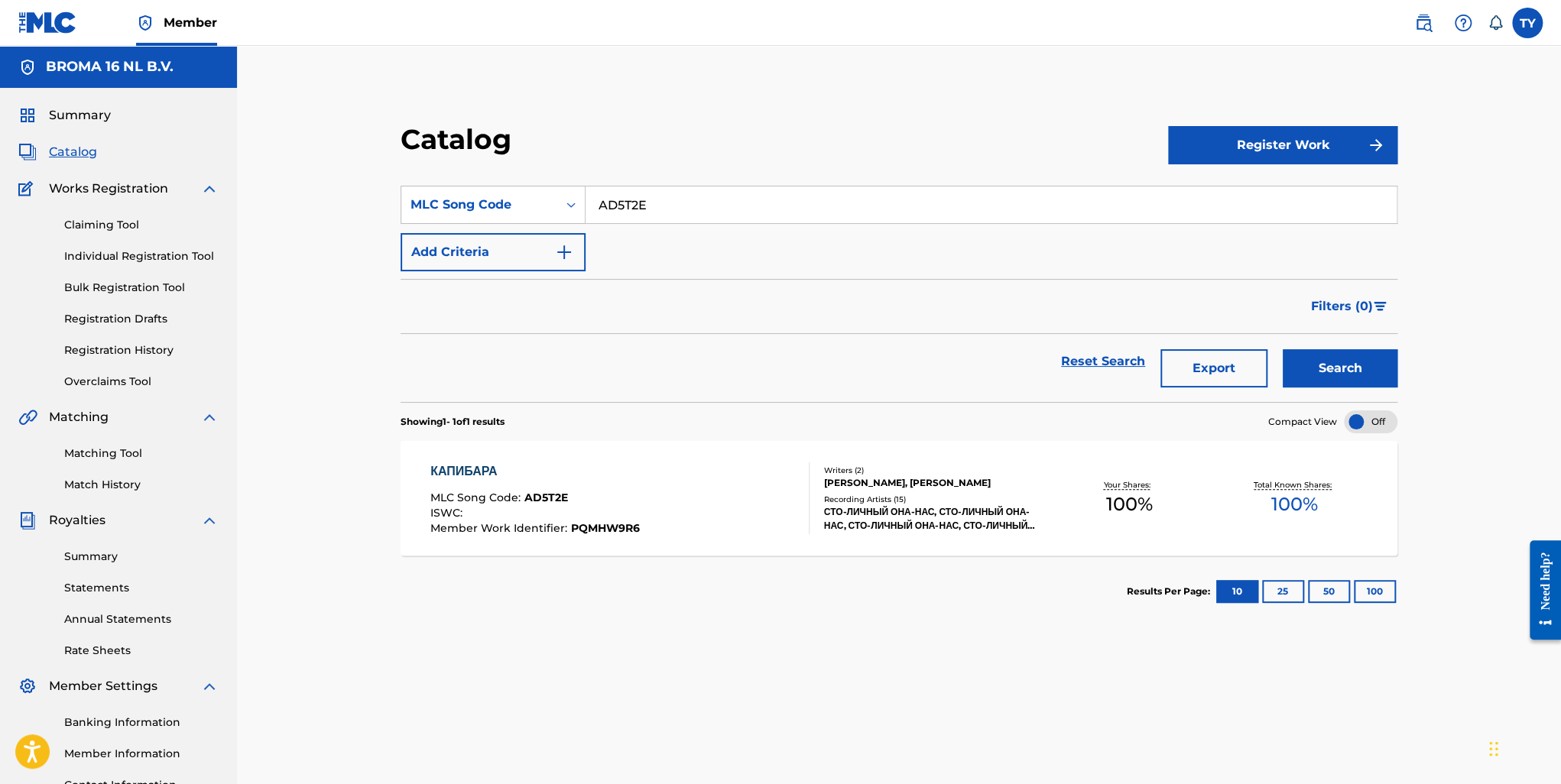
click at [927, 217] on input "AD5T2E" at bounding box center [992, 205] width 811 height 37
paste input "S66GB9"
click at [1317, 363] on button "Search" at bounding box center [1339, 369] width 115 height 39
click at [469, 477] on div "SIGMA GIRL" at bounding box center [527, 471] width 194 height 18
click at [835, 215] on input "S66GB9" at bounding box center [992, 205] width 811 height 37
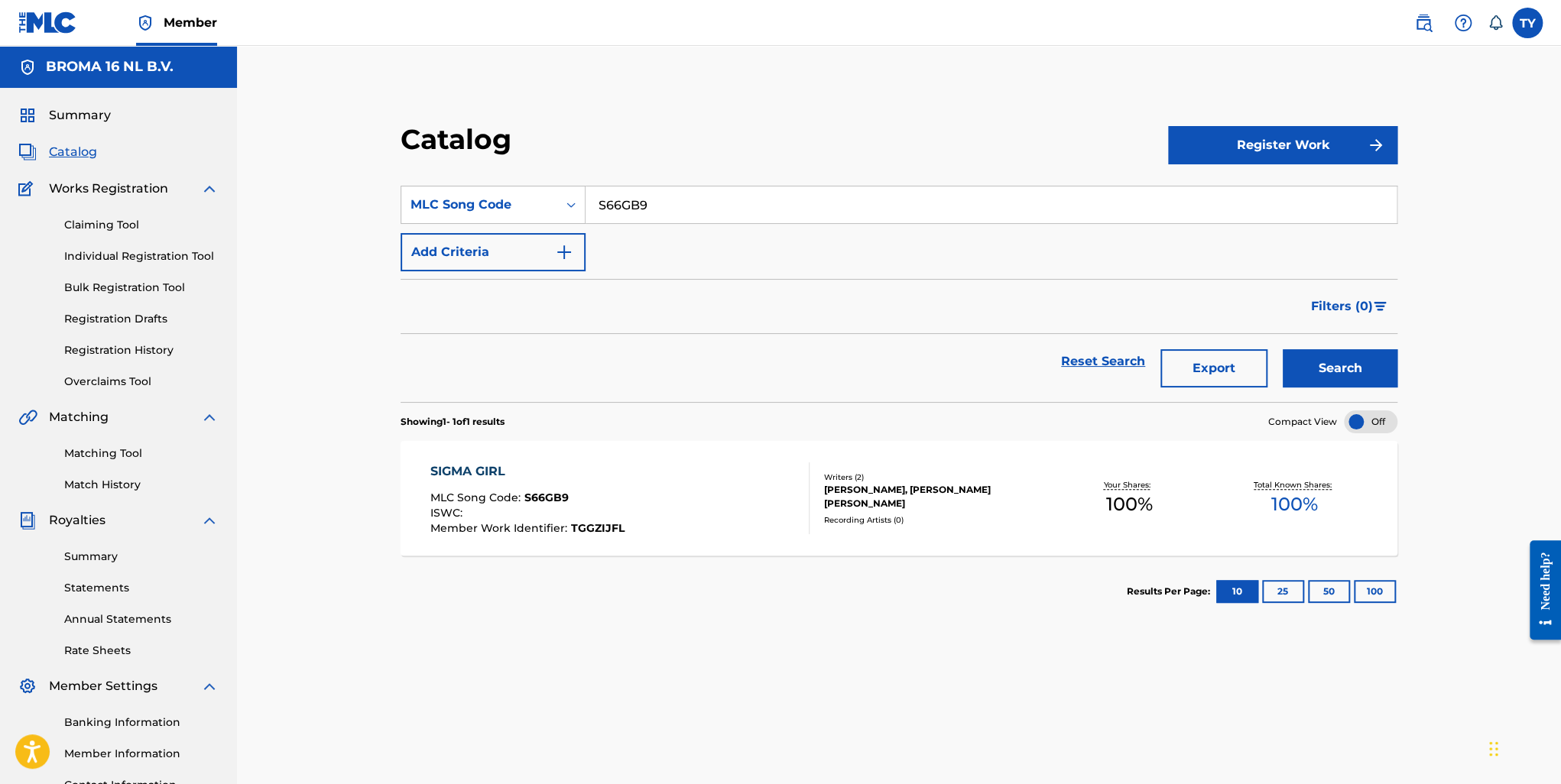
click at [835, 215] on input "S66GB9" at bounding box center [992, 205] width 811 height 37
paste input "058L9J"
click at [1363, 365] on button "Search" at bounding box center [1339, 369] width 115 height 39
click at [532, 469] on div "ОСОБИСТИЙ РАЙ" at bounding box center [530, 471] width 201 height 18
click at [628, 191] on input "058L9J" at bounding box center [992, 205] width 811 height 37
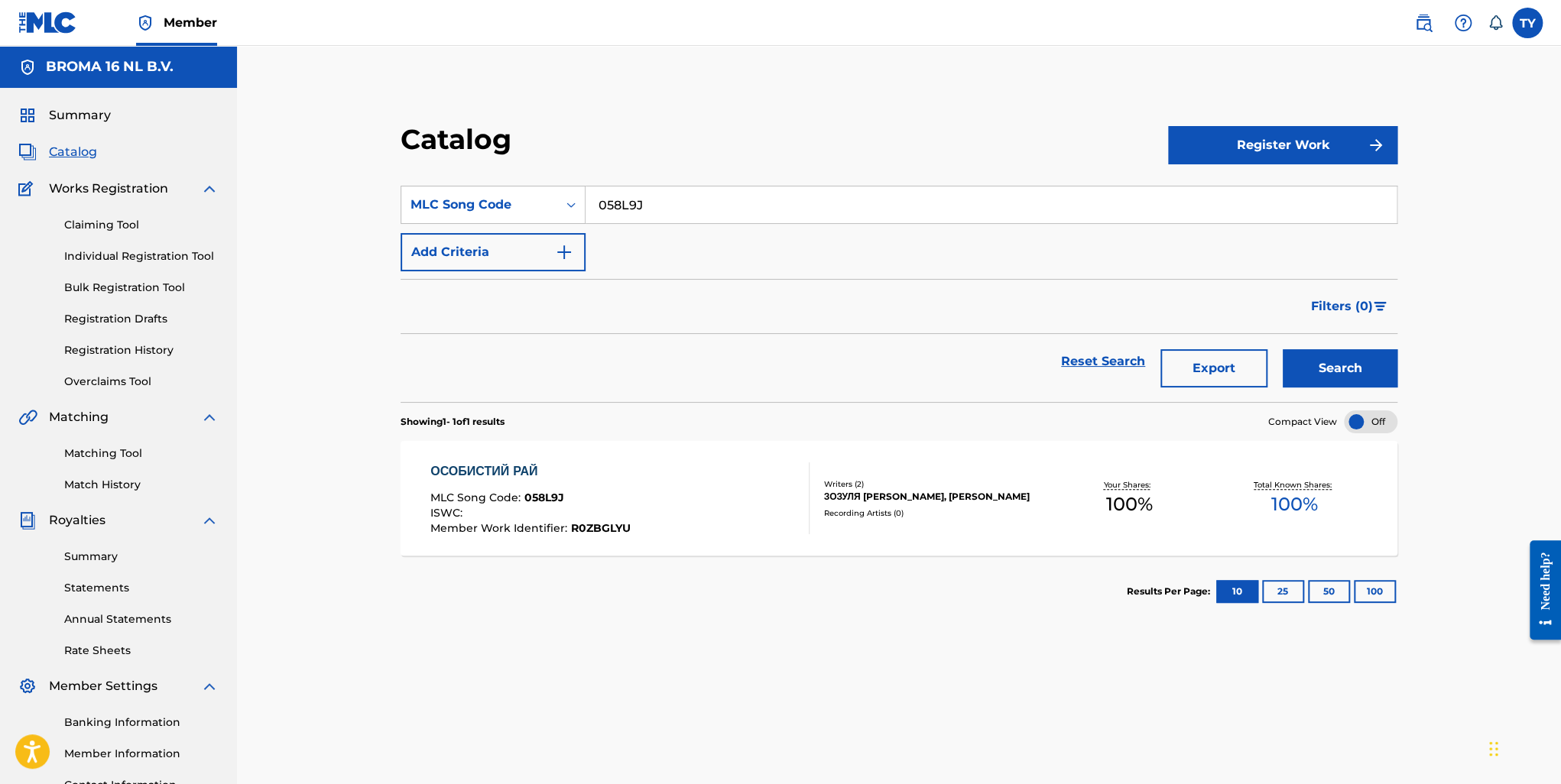
click at [628, 191] on input "058L9J" at bounding box center [992, 205] width 811 height 37
paste input "AC0RQV"
click at [1333, 375] on button "Search" at bounding box center [1339, 369] width 115 height 39
click at [655, 199] on input "AC0RQV" at bounding box center [992, 205] width 811 height 37
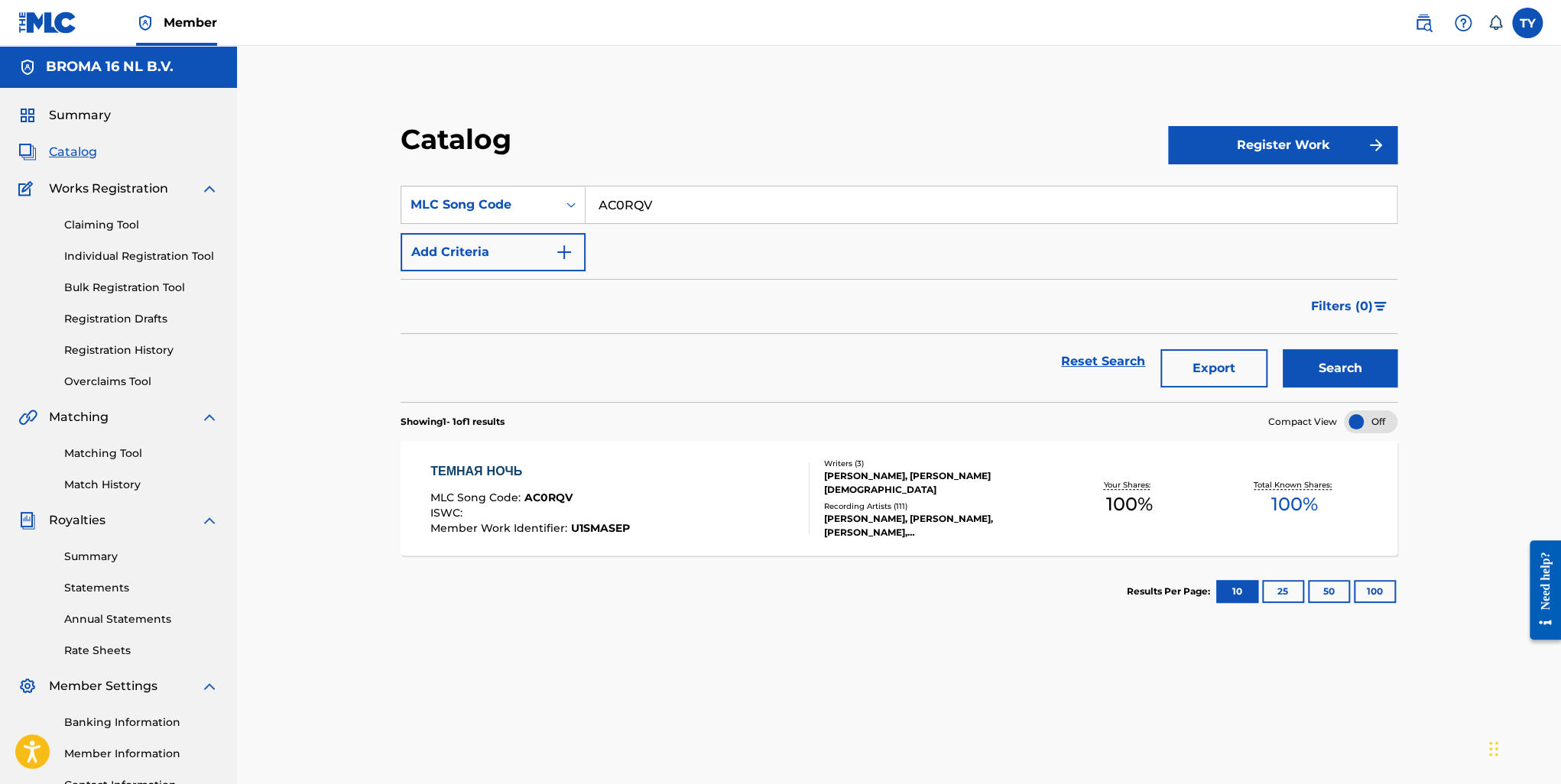
paste input "070TJX"
click at [1343, 361] on button "Search" at bounding box center [1339, 369] width 115 height 39
click at [656, 200] on input "070TJX" at bounding box center [992, 205] width 811 height 37
paste input "SA1SZJ"
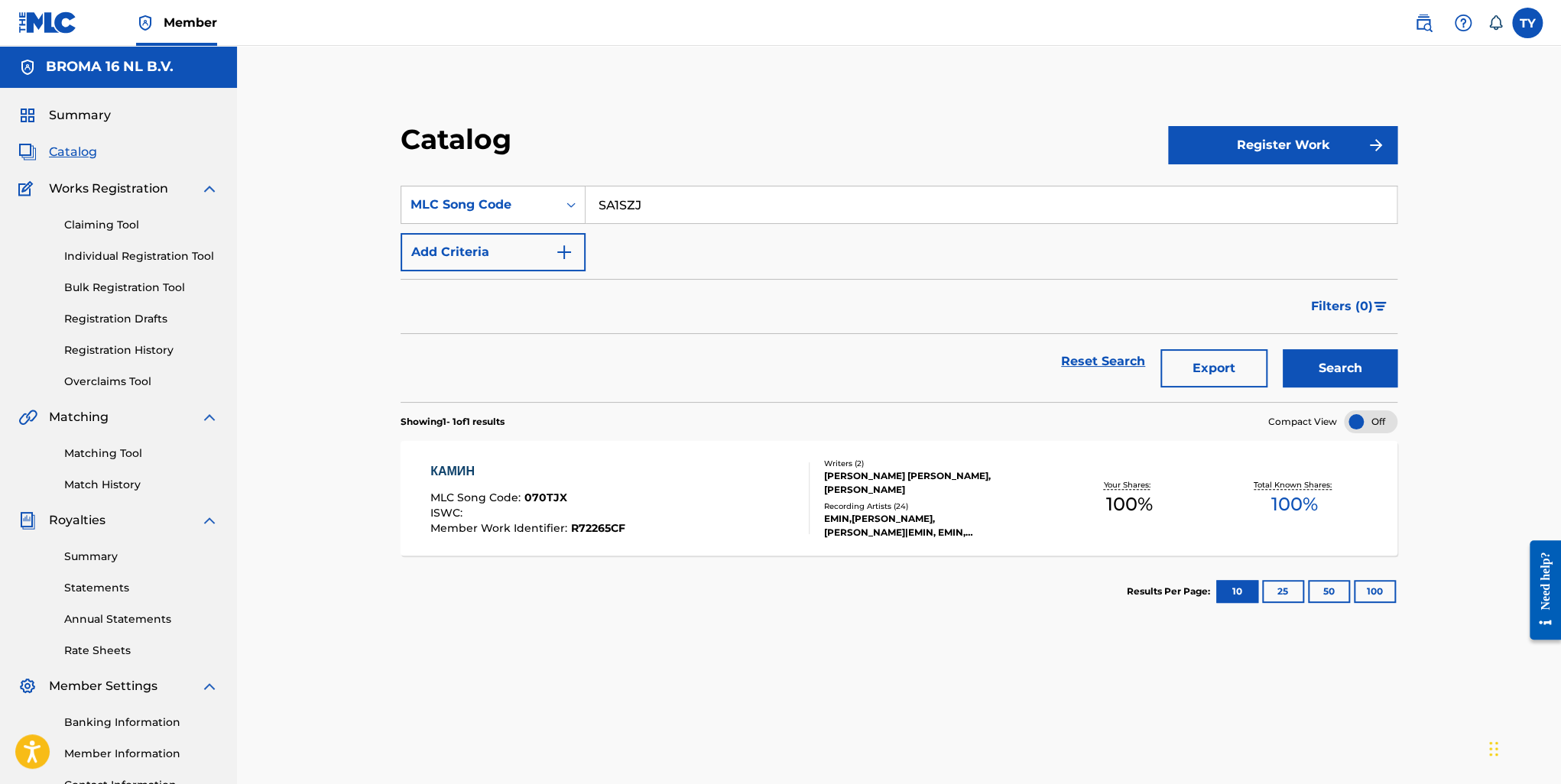
click at [1324, 359] on button "Search" at bounding box center [1339, 369] width 115 height 39
click at [632, 198] on input "SA1SZJ" at bounding box center [992, 205] width 811 height 37
drag, startPoint x: 632, startPoint y: 198, endPoint x: 1302, endPoint y: 286, distance: 675.8
click at [633, 197] on input "SA1SZJ" at bounding box center [992, 205] width 811 height 37
paste input "HP800C"
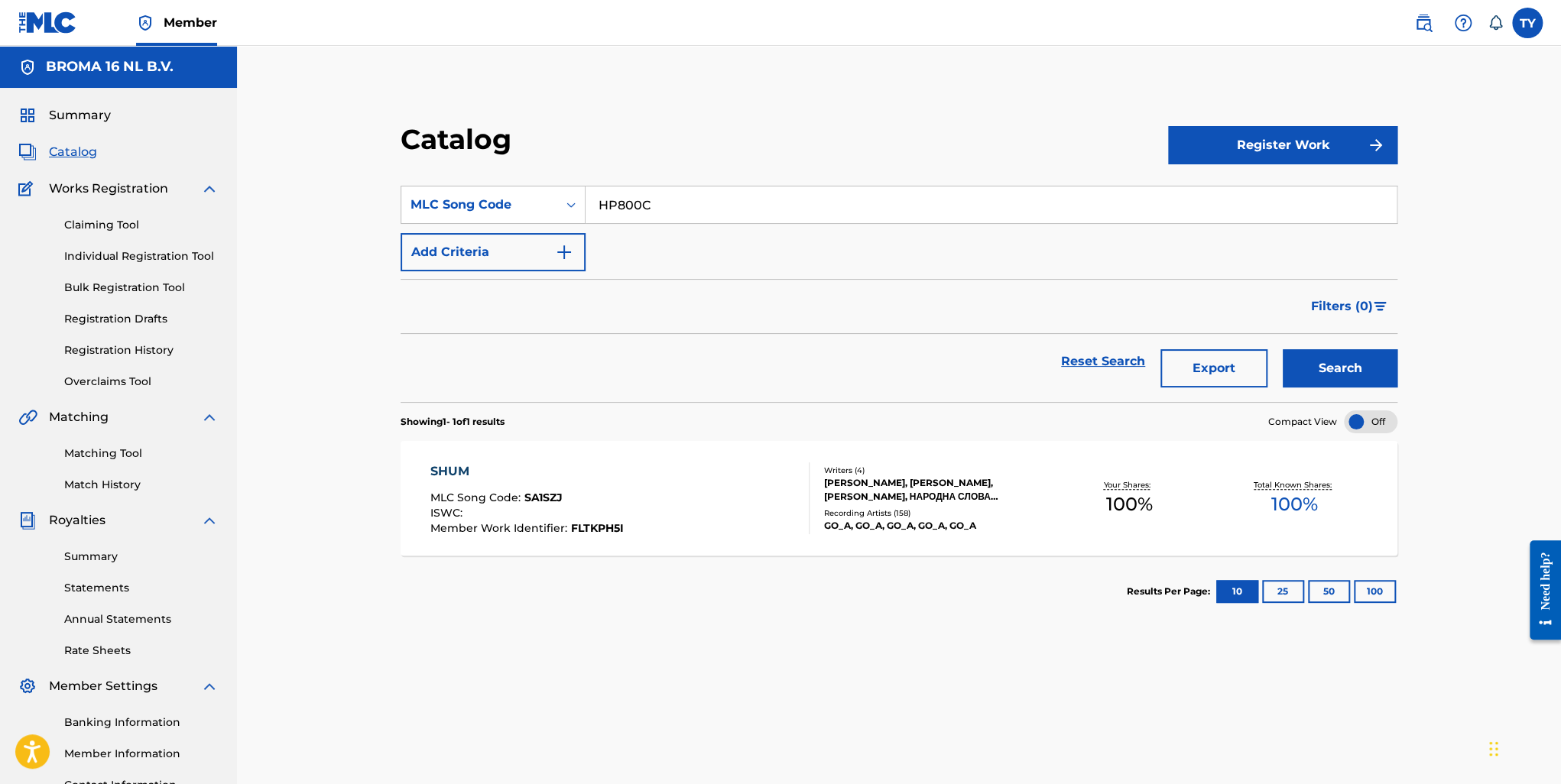
click at [1356, 381] on button "Search" at bounding box center [1339, 369] width 115 height 39
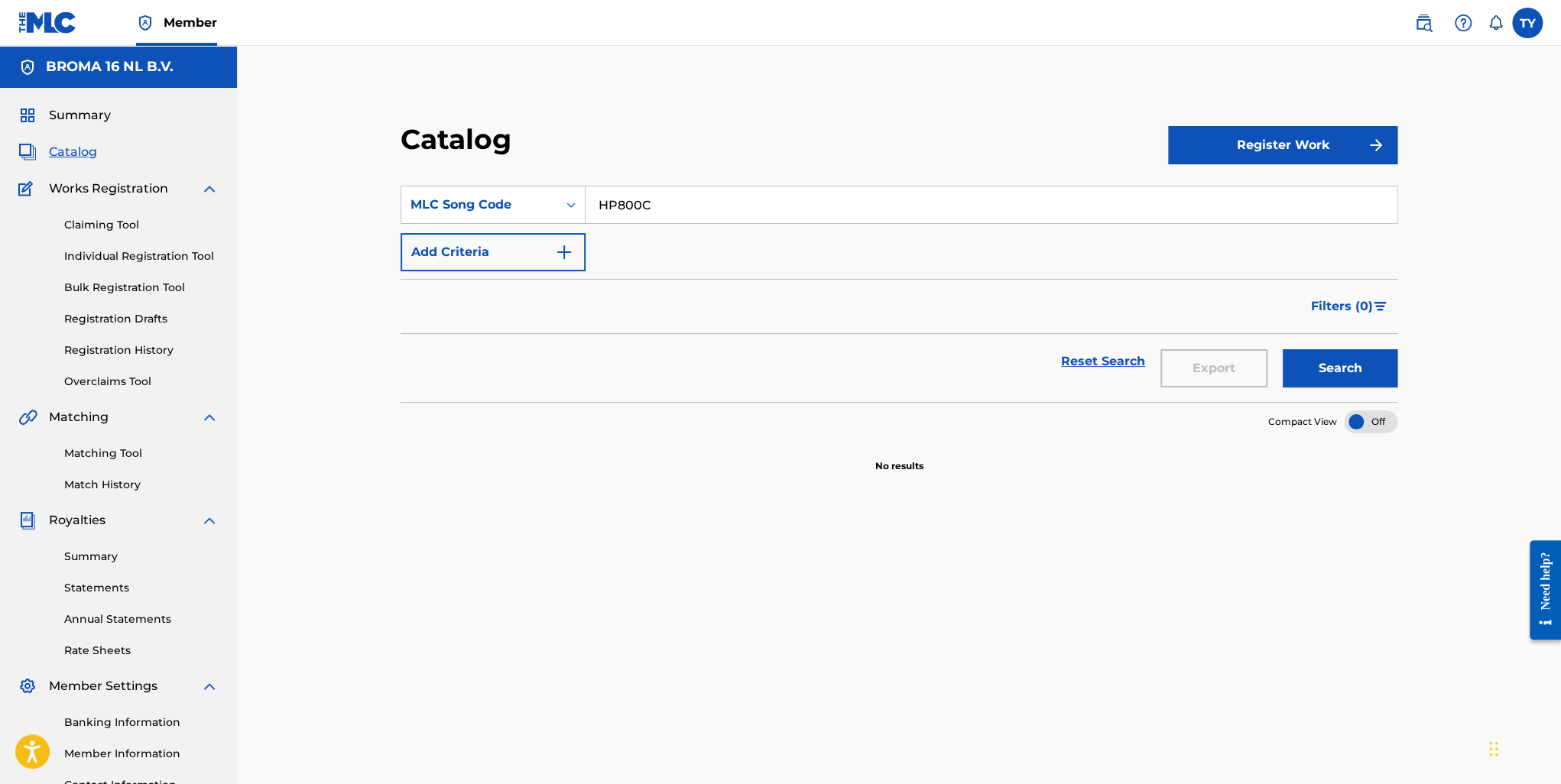
click at [738, 195] on input "HP800C" at bounding box center [992, 205] width 811 height 37
paste input "070U6J"
type input "070U6J"
click at [1325, 371] on button "Search" at bounding box center [1339, 369] width 115 height 39
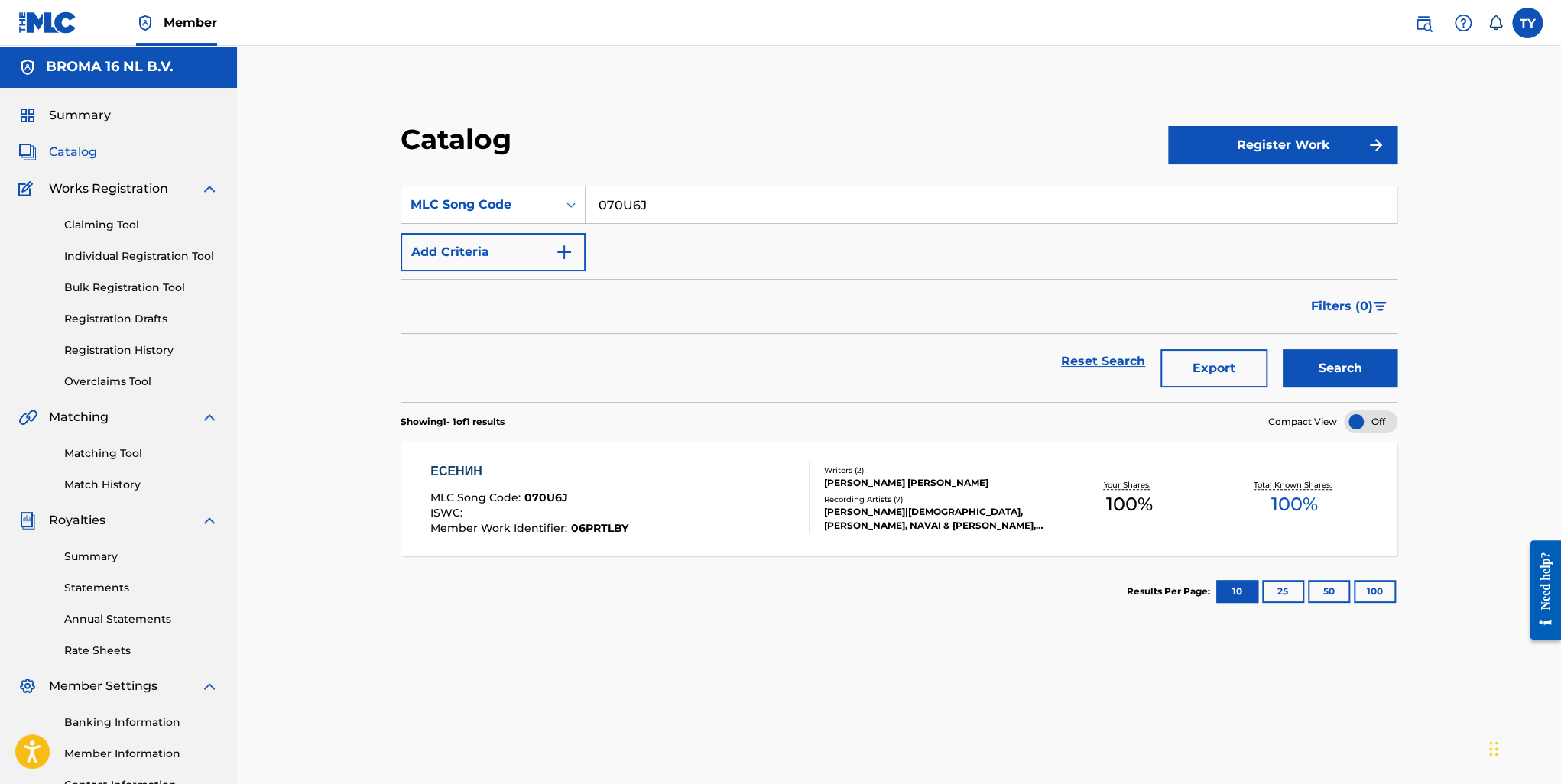
click at [468, 477] on div "ЕСЕНИН" at bounding box center [529, 471] width 198 height 18
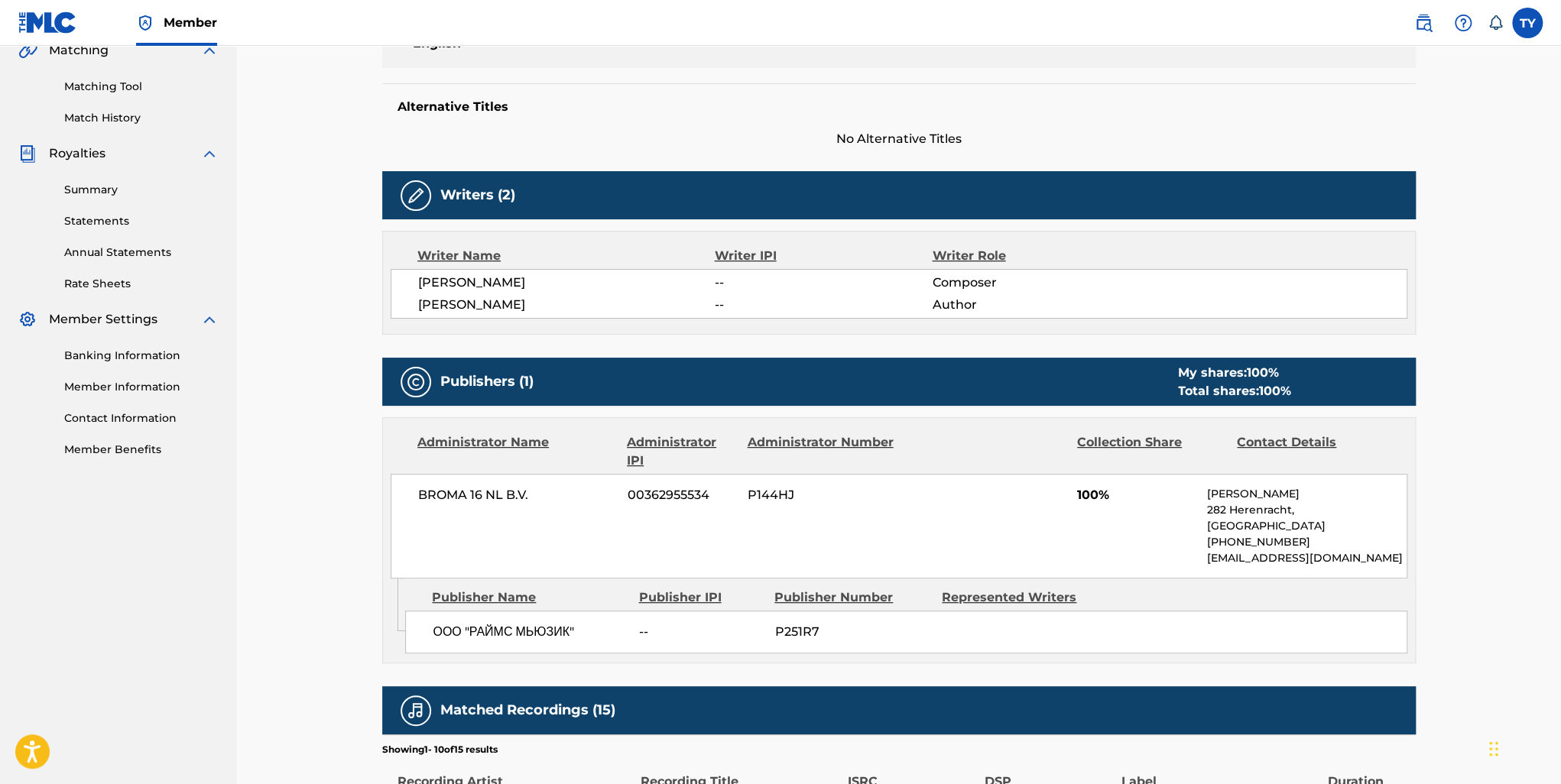
scroll to position [382, 0]
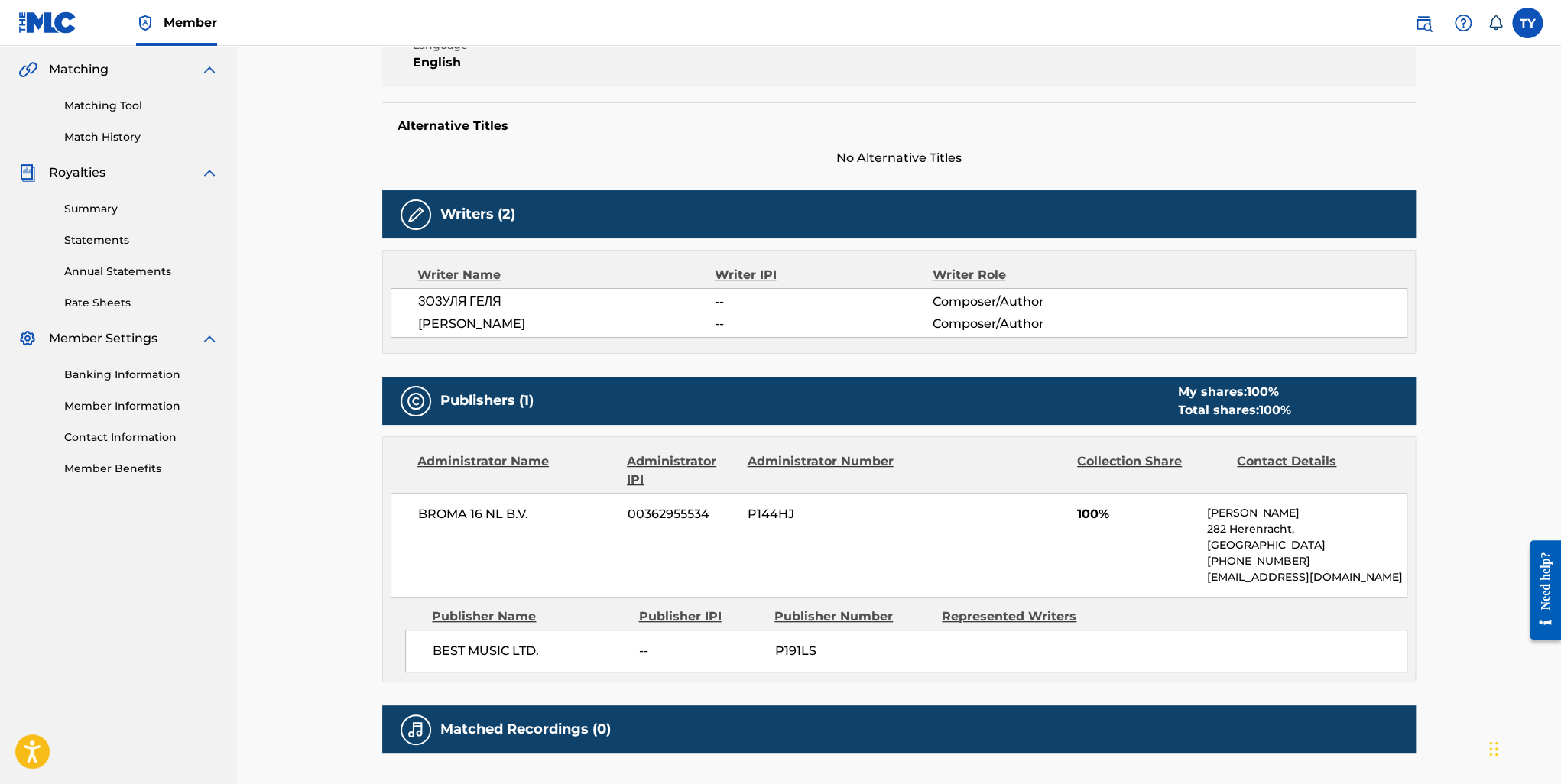
scroll to position [382, 0]
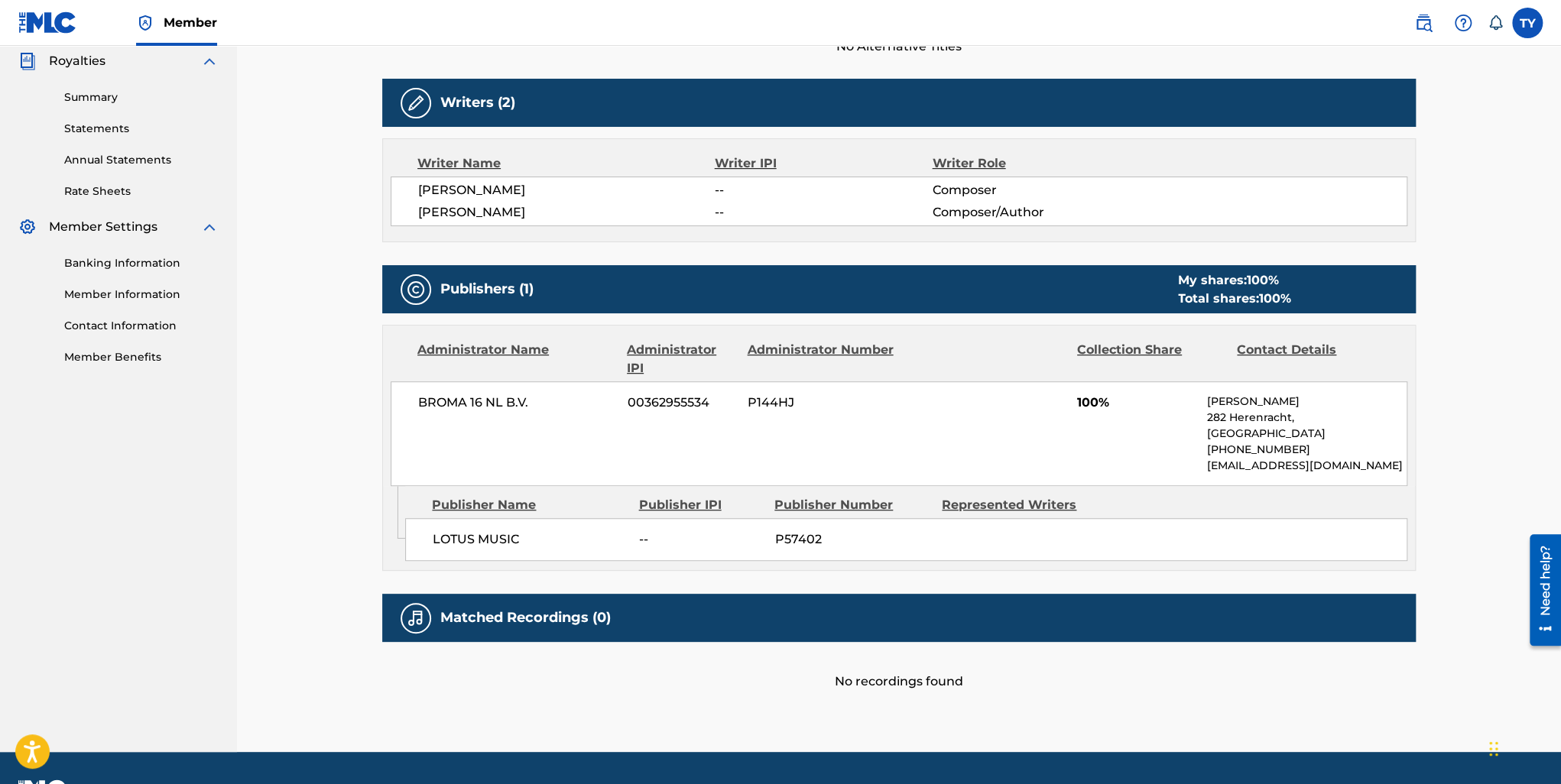
scroll to position [518, 0]
